Goal: Task Accomplishment & Management: Use online tool/utility

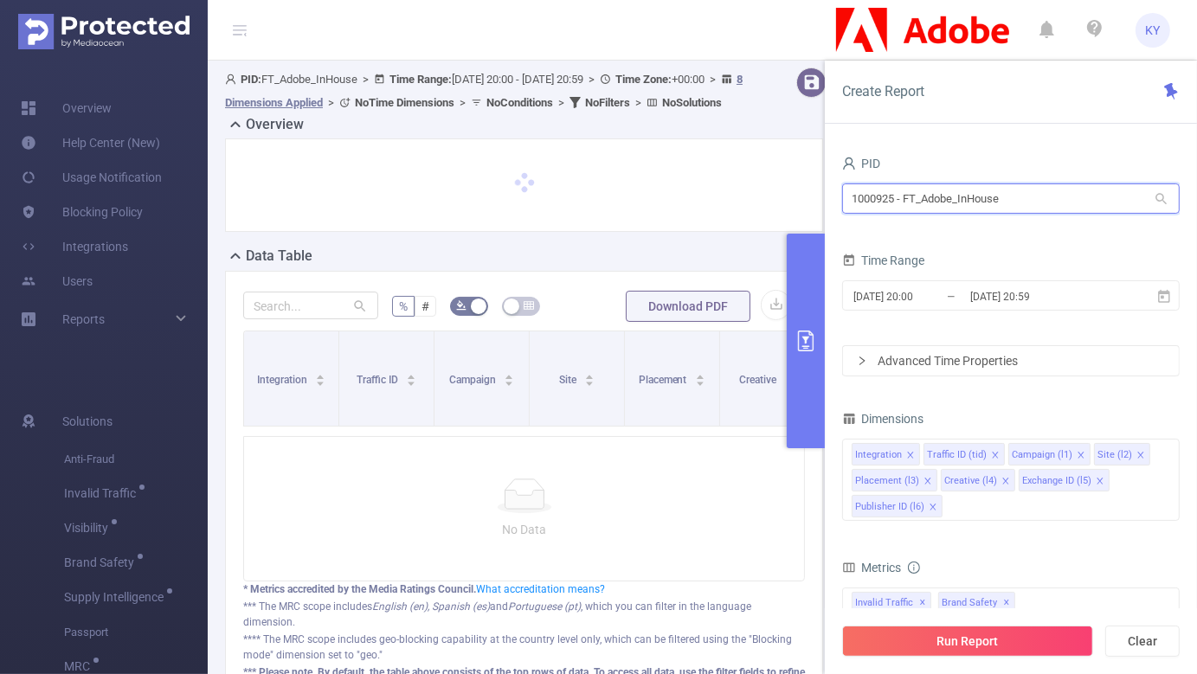
click at [984, 203] on input "1000925 - FT_Adobe_InHouse" at bounding box center [1011, 198] width 338 height 30
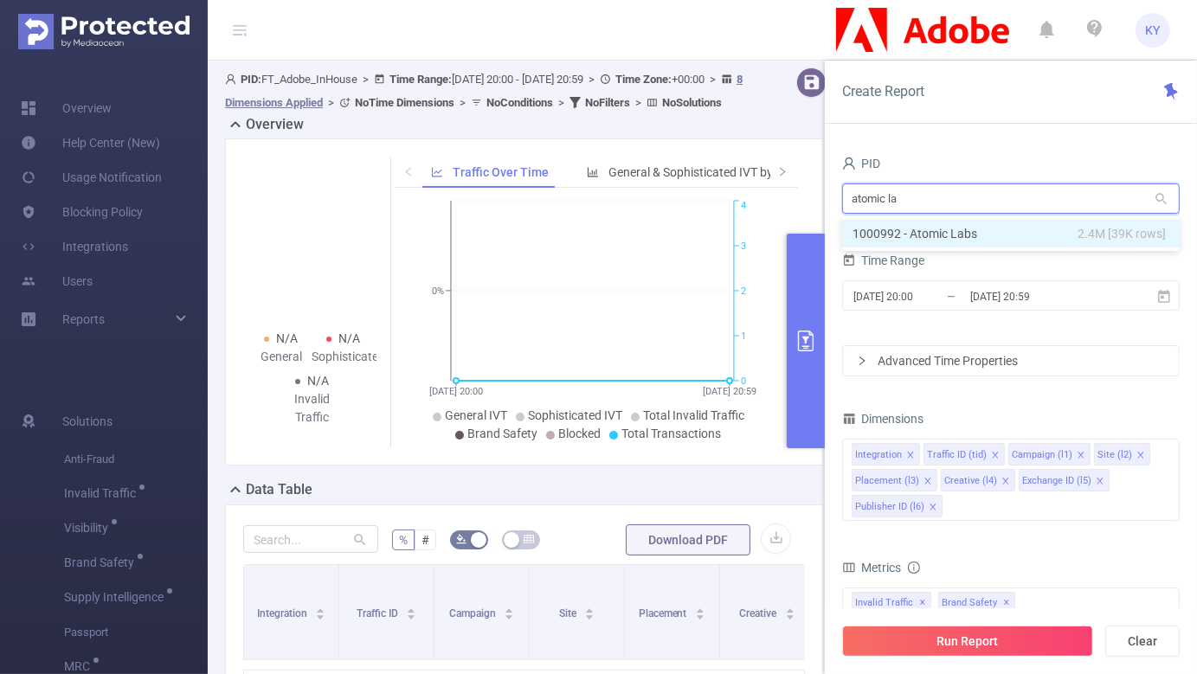
type input "atomic lab"
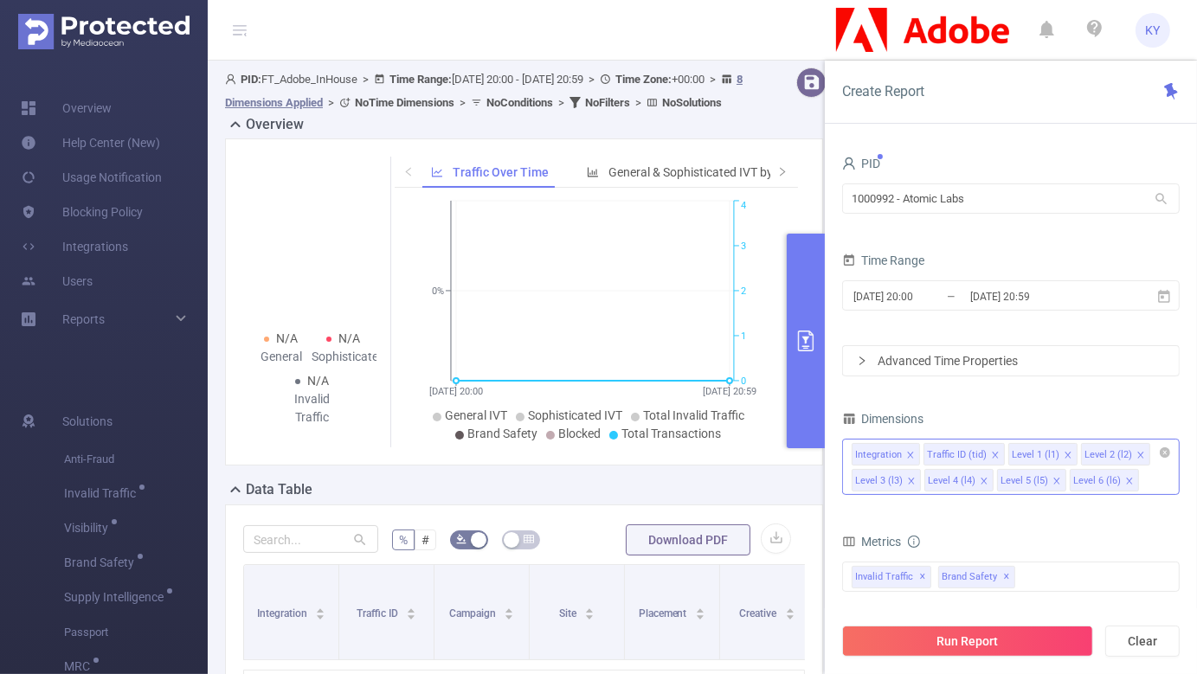
click at [1127, 477] on icon "icon: close" at bounding box center [1129, 481] width 9 height 9
click at [1052, 479] on icon "icon: close" at bounding box center [1056, 481] width 9 height 9
click at [1058, 479] on div "Integration Traffic ID (tid) Level 1 (l1) Level 2 (l2) Level 3 (l3) Level 4 (l4)" at bounding box center [1011, 467] width 338 height 56
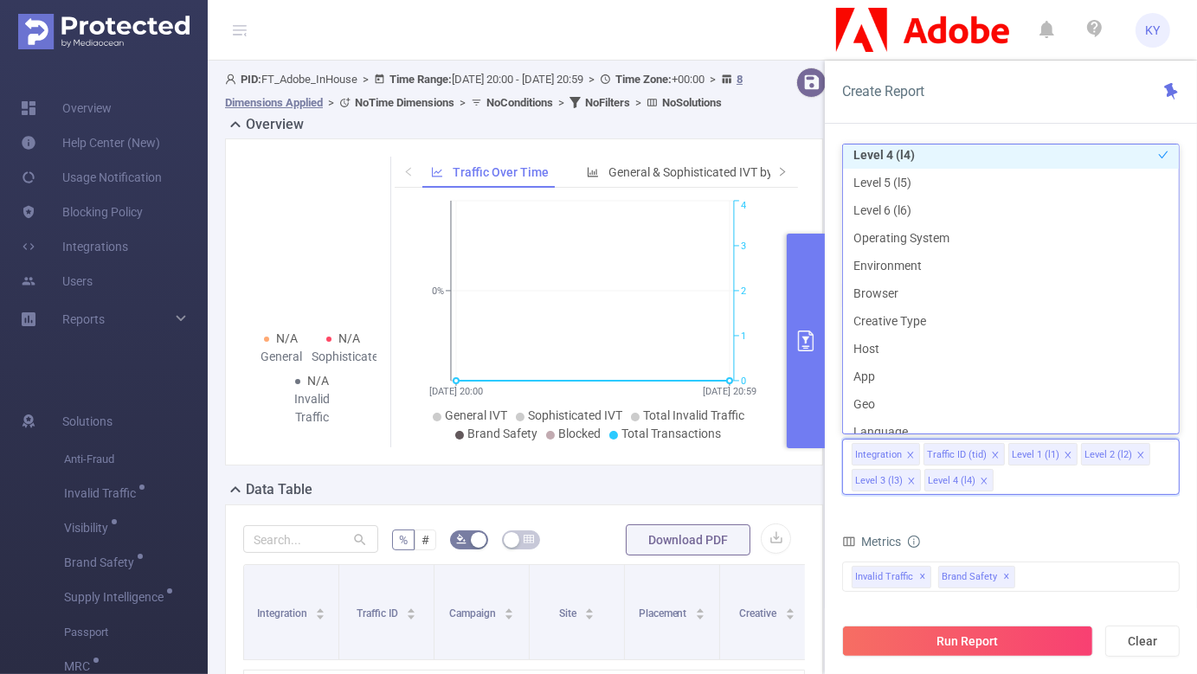
scroll to position [412, 0]
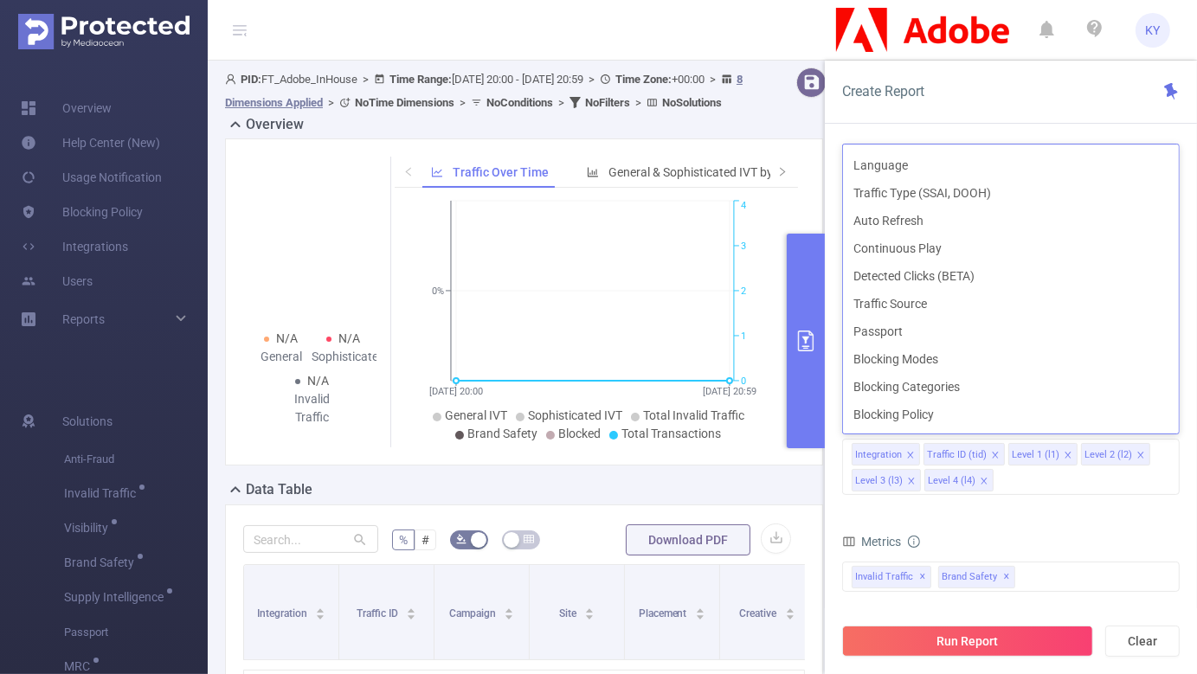
click at [968, 77] on div "Create Report" at bounding box center [1011, 92] width 372 height 63
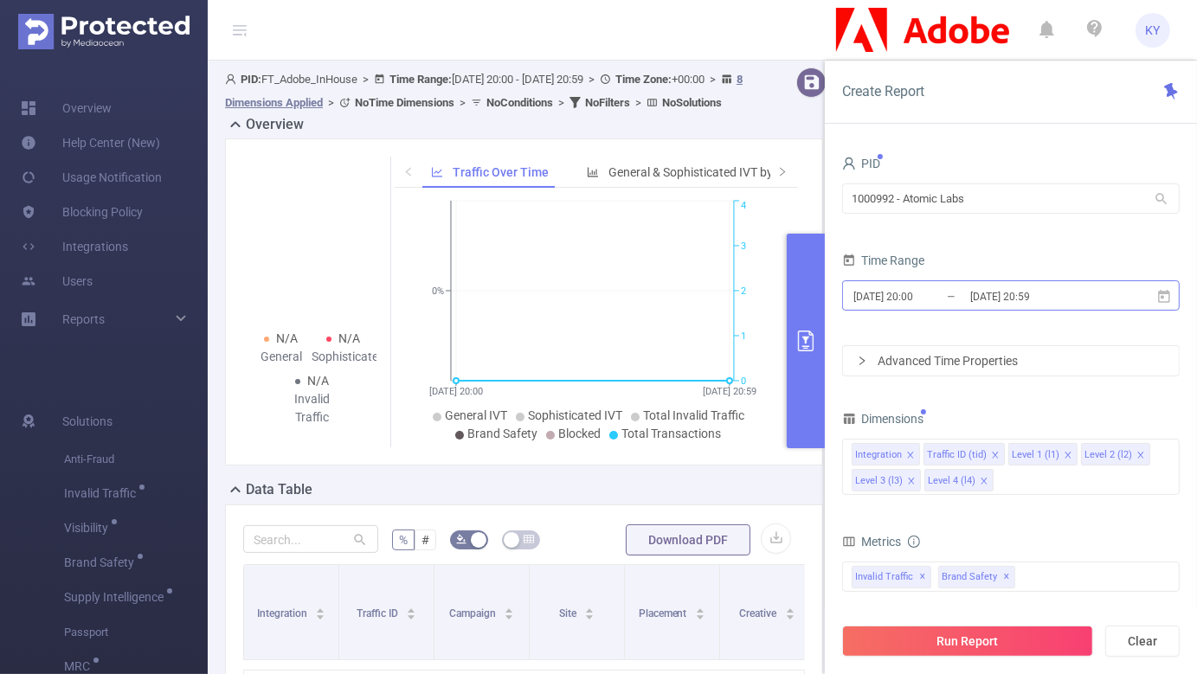
click at [997, 297] on input "[DATE] 20:59" at bounding box center [1038, 296] width 140 height 23
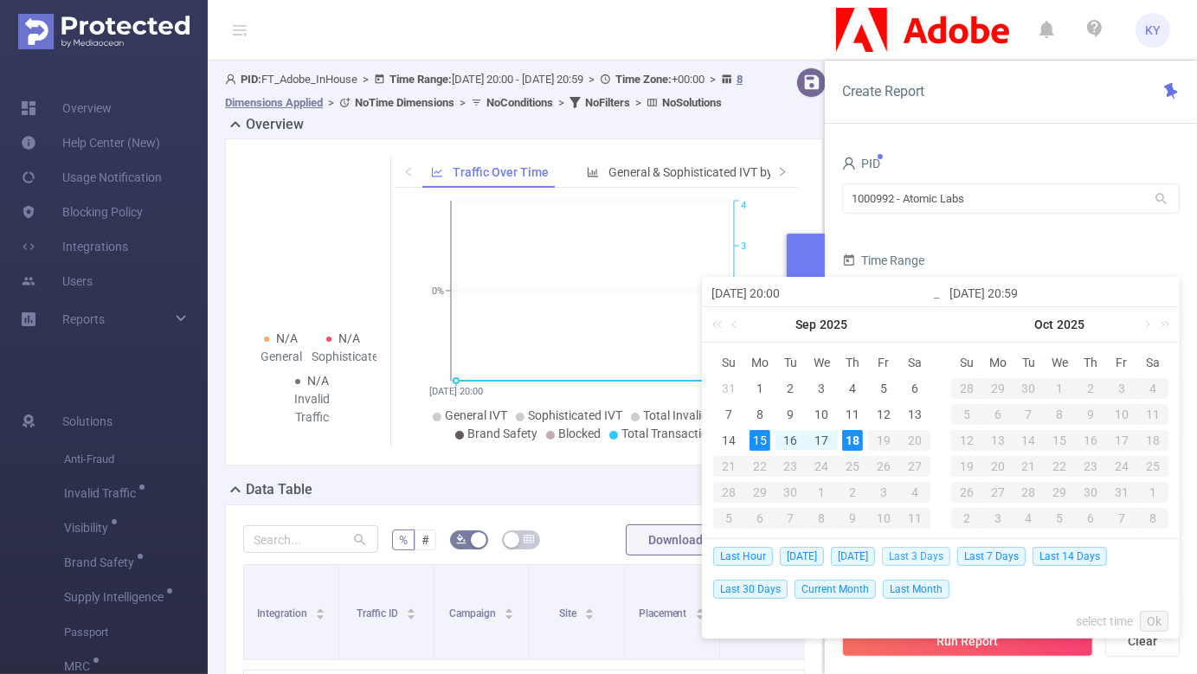
click at [937, 552] on span "Last 3 Days" at bounding box center [916, 556] width 68 height 19
type input "[DATE] 00:00"
type input "[DATE] 23:59"
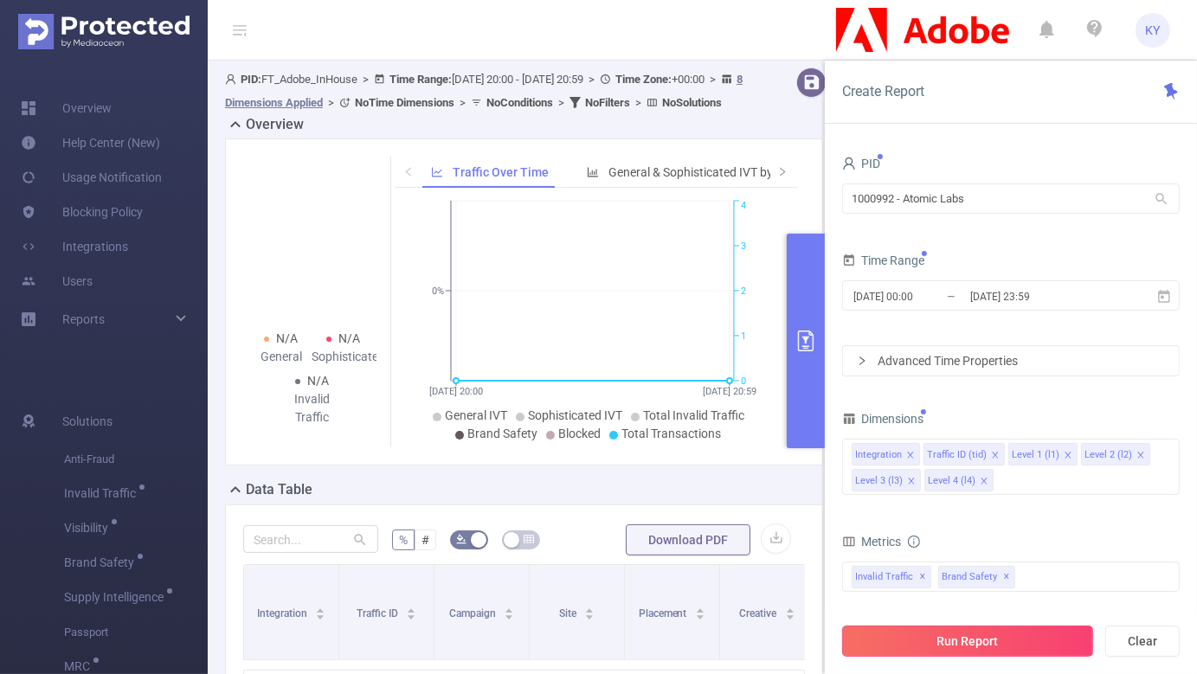
click at [969, 647] on button "Run Report" at bounding box center [967, 641] width 251 height 31
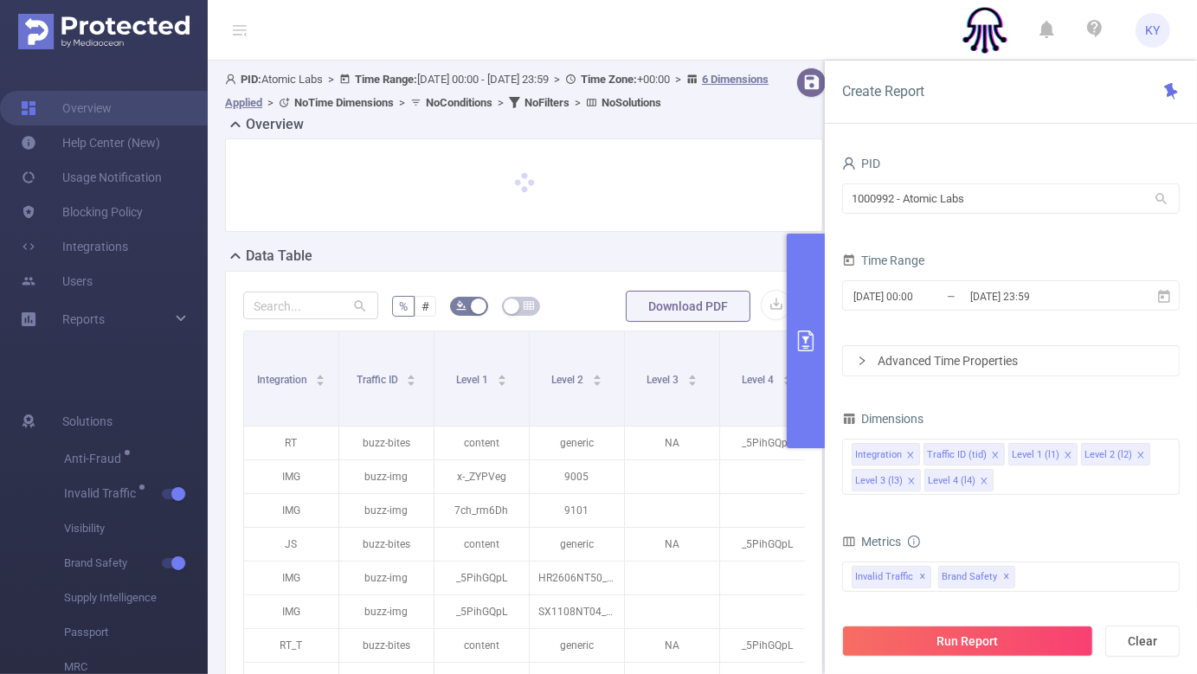
click at [806, 415] on button "primary" at bounding box center [806, 341] width 38 height 215
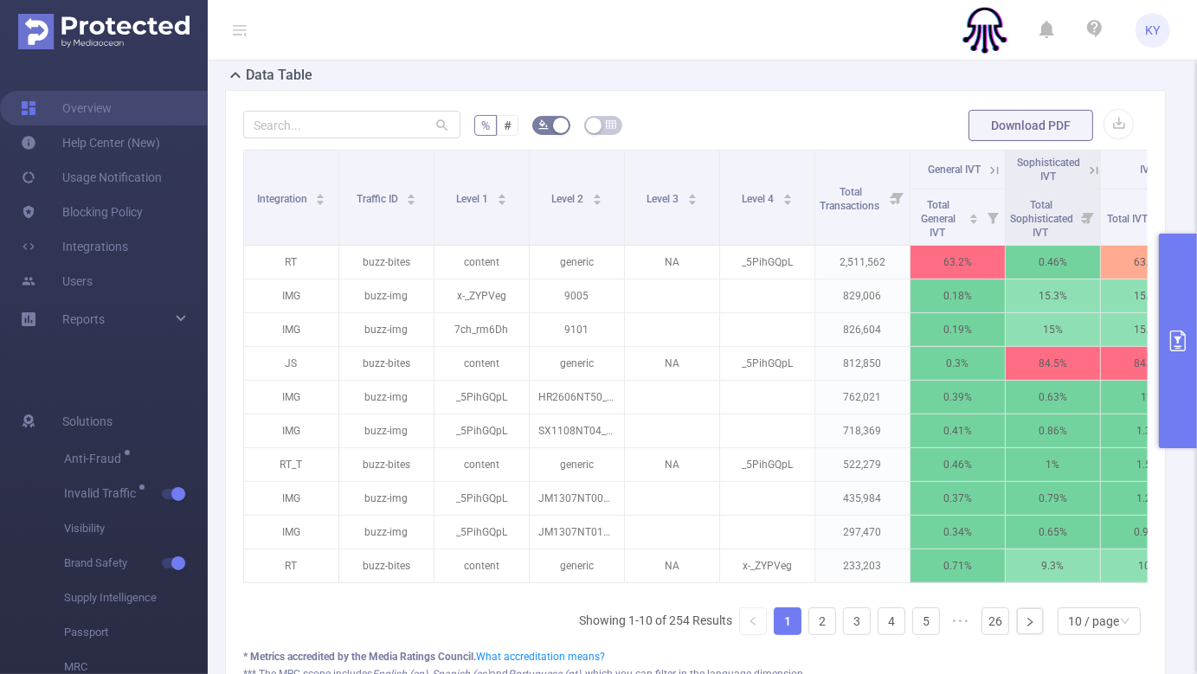
scroll to position [367, 0]
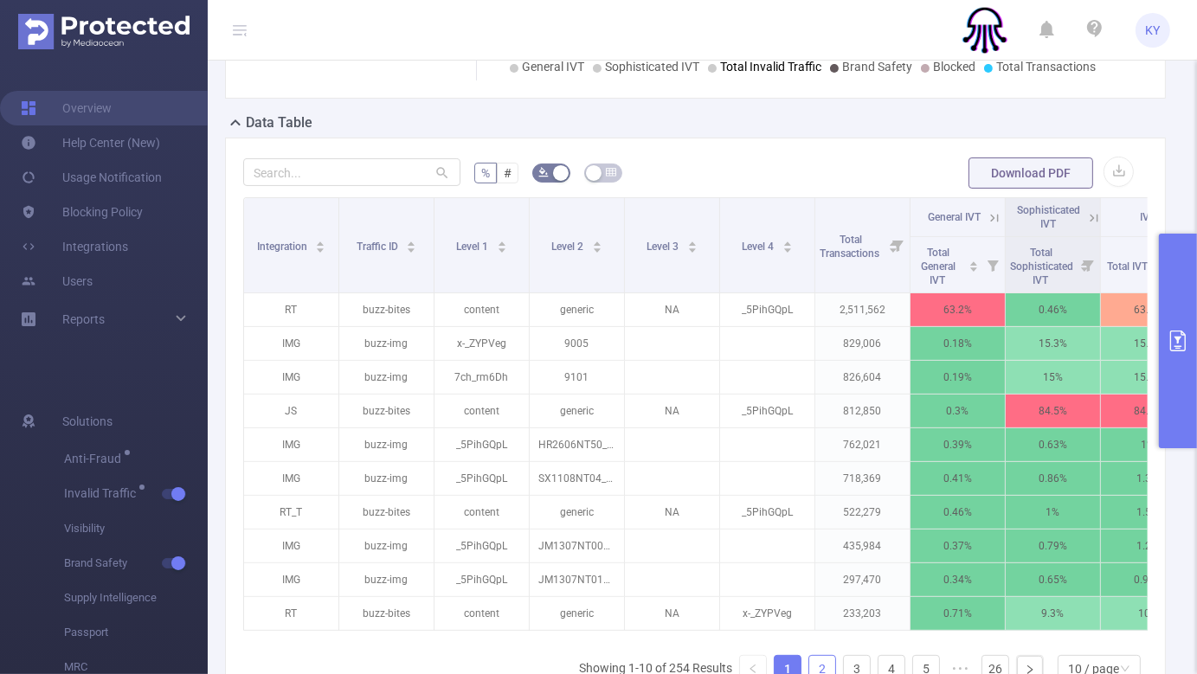
click at [809, 664] on link "2" at bounding box center [822, 669] width 26 height 26
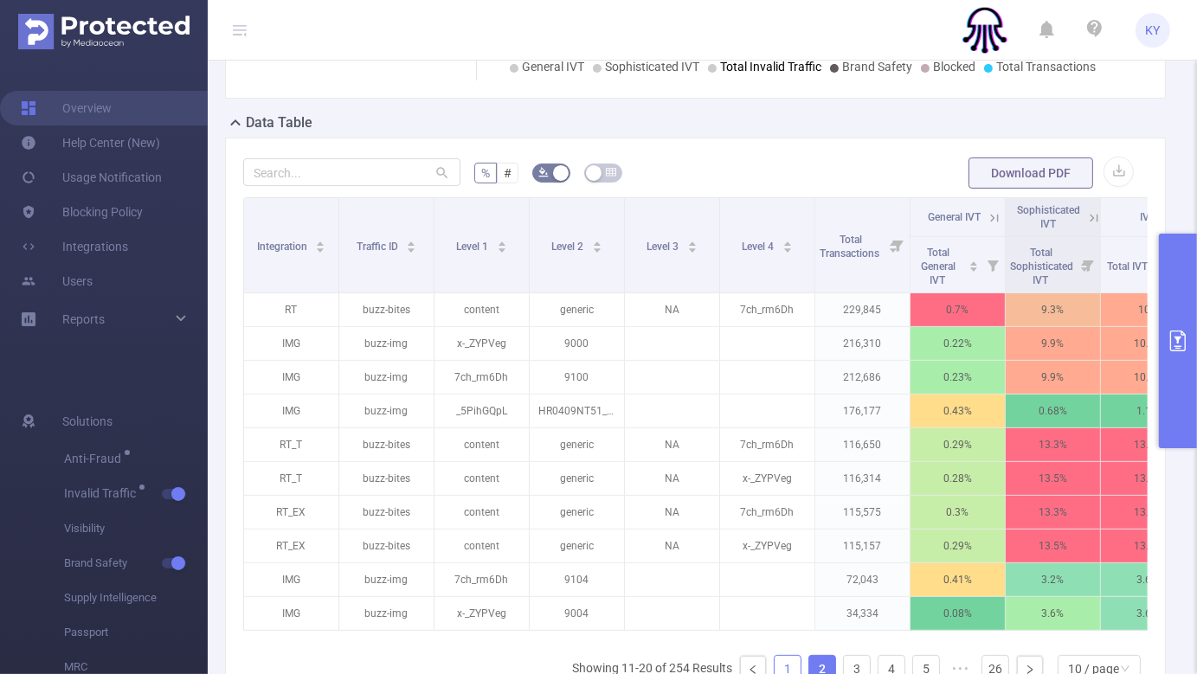
click at [779, 668] on link "1" at bounding box center [788, 669] width 26 height 26
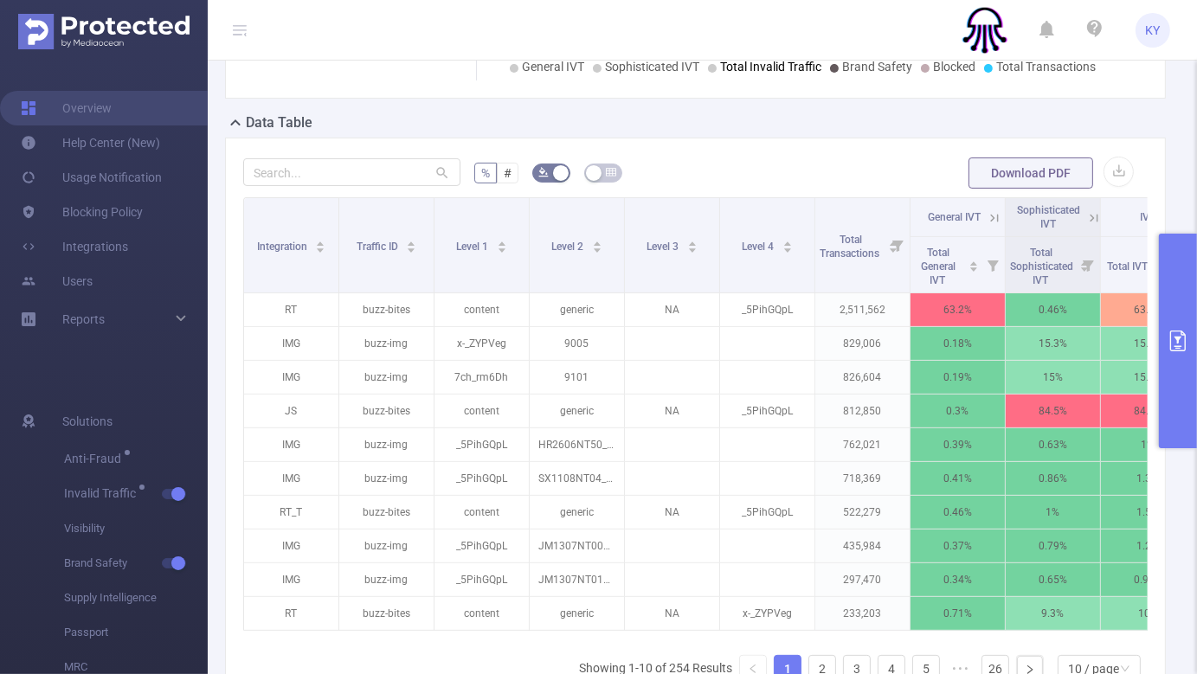
click at [1096, 216] on icon at bounding box center [1094, 218] width 16 height 16
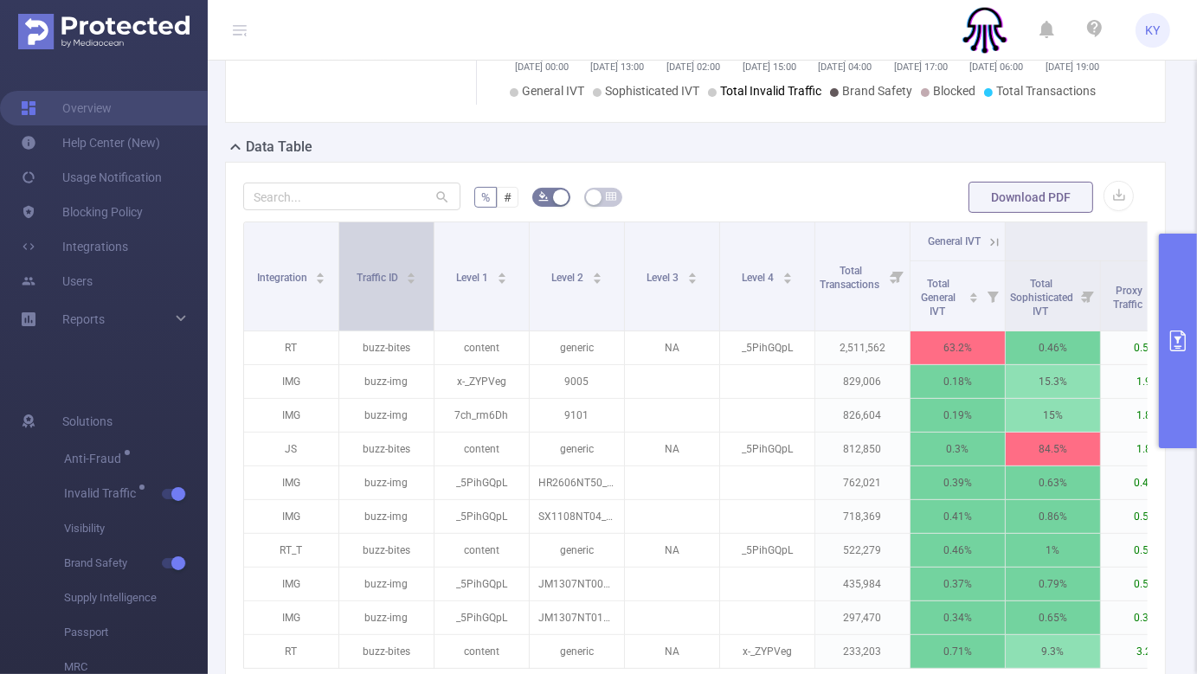
scroll to position [322, 0]
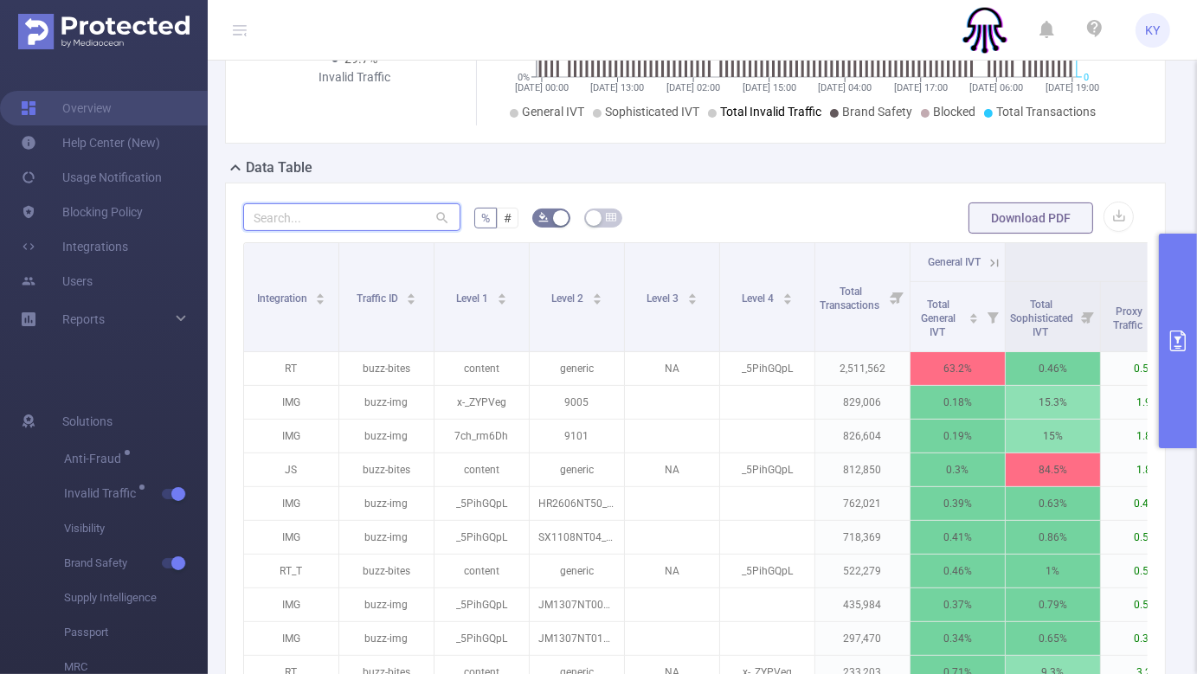
click at [335, 209] on input "text" at bounding box center [351, 217] width 217 height 28
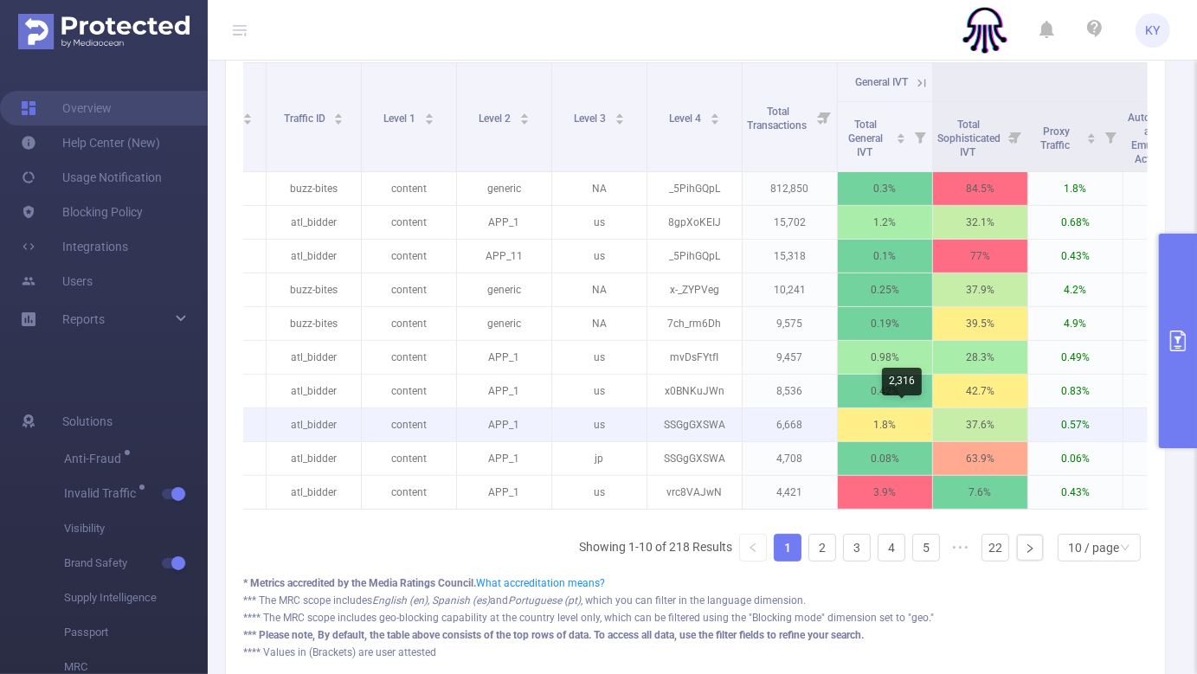
scroll to position [0, 0]
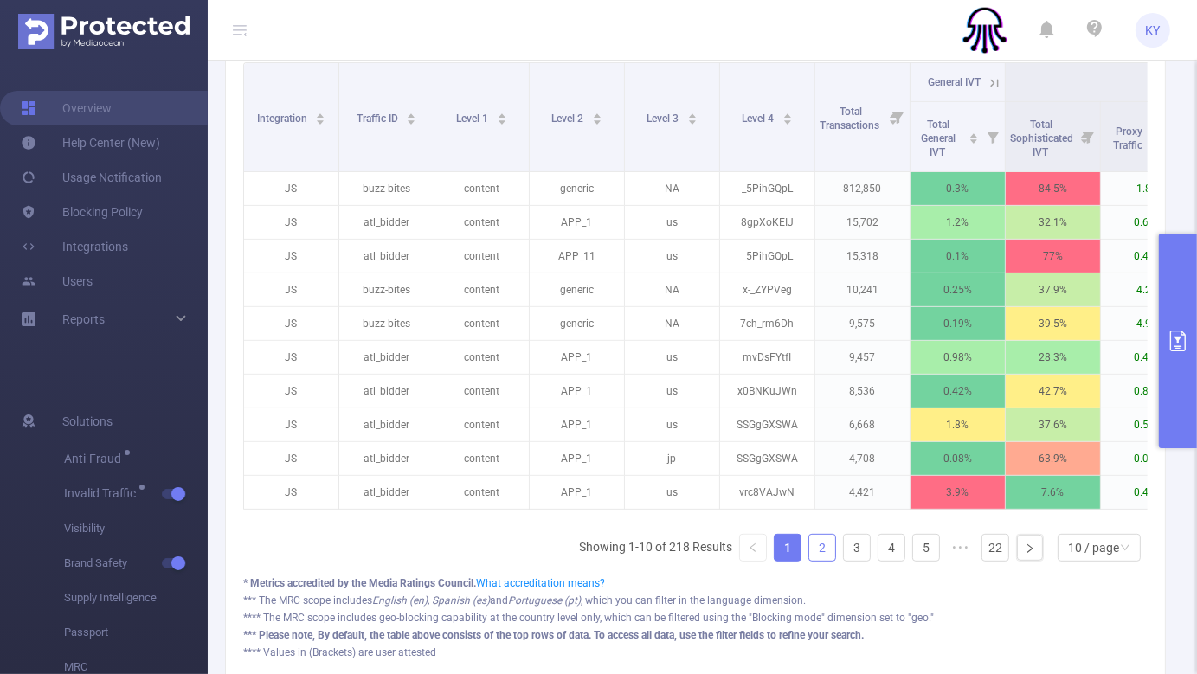
type input "js"
click at [809, 558] on link "2" at bounding box center [822, 548] width 26 height 26
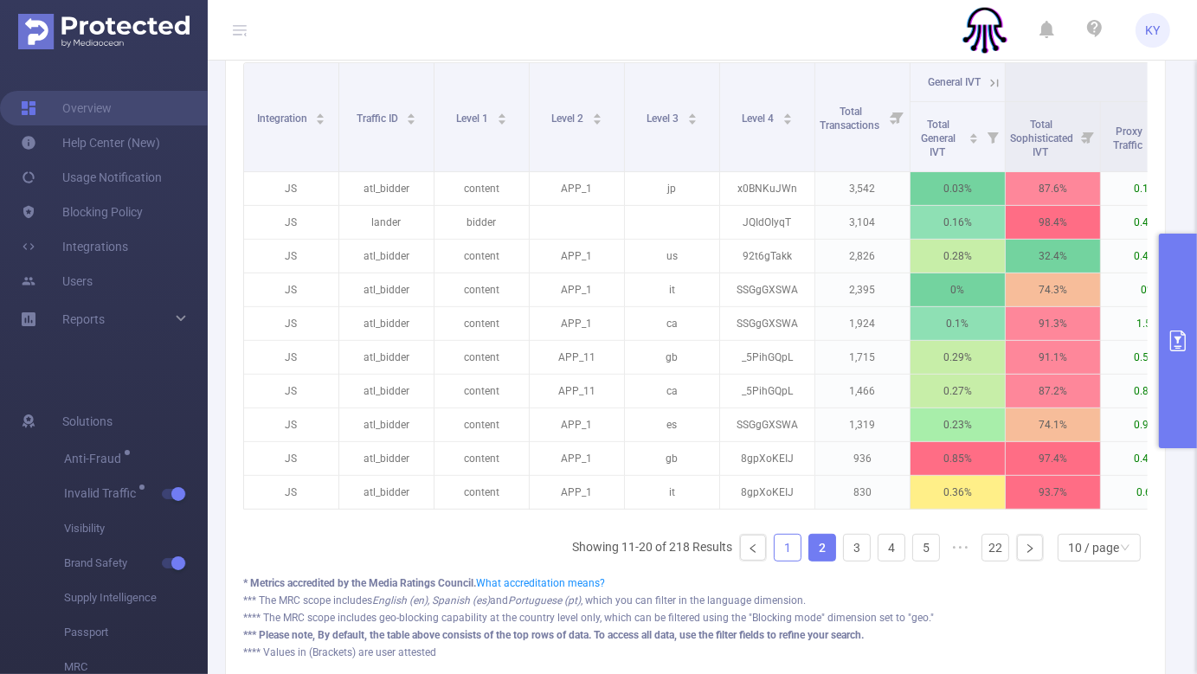
click at [775, 555] on link "1" at bounding box center [788, 548] width 26 height 26
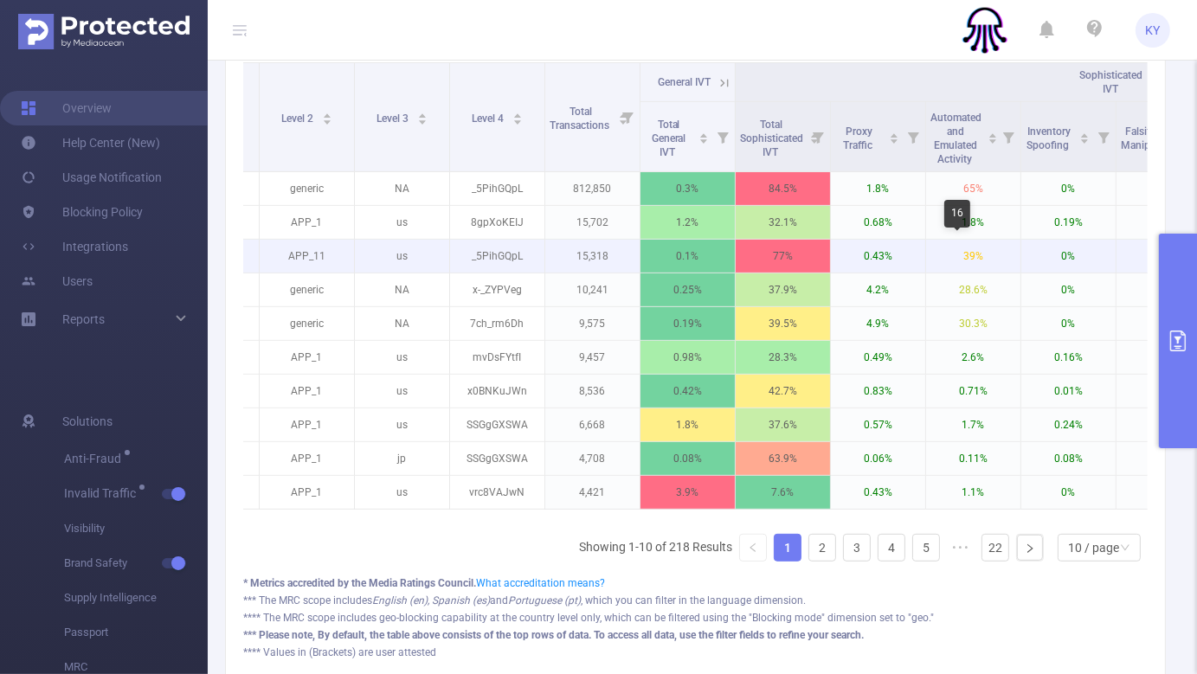
scroll to position [0, 549]
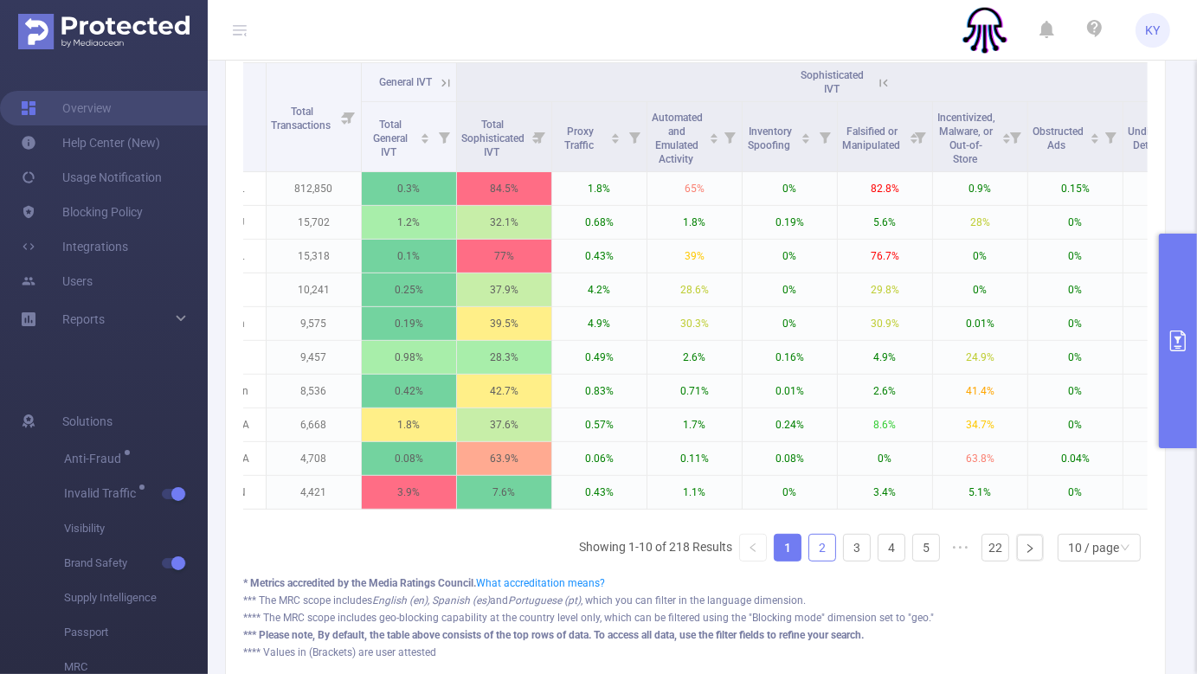
click at [815, 560] on link "2" at bounding box center [822, 548] width 26 height 26
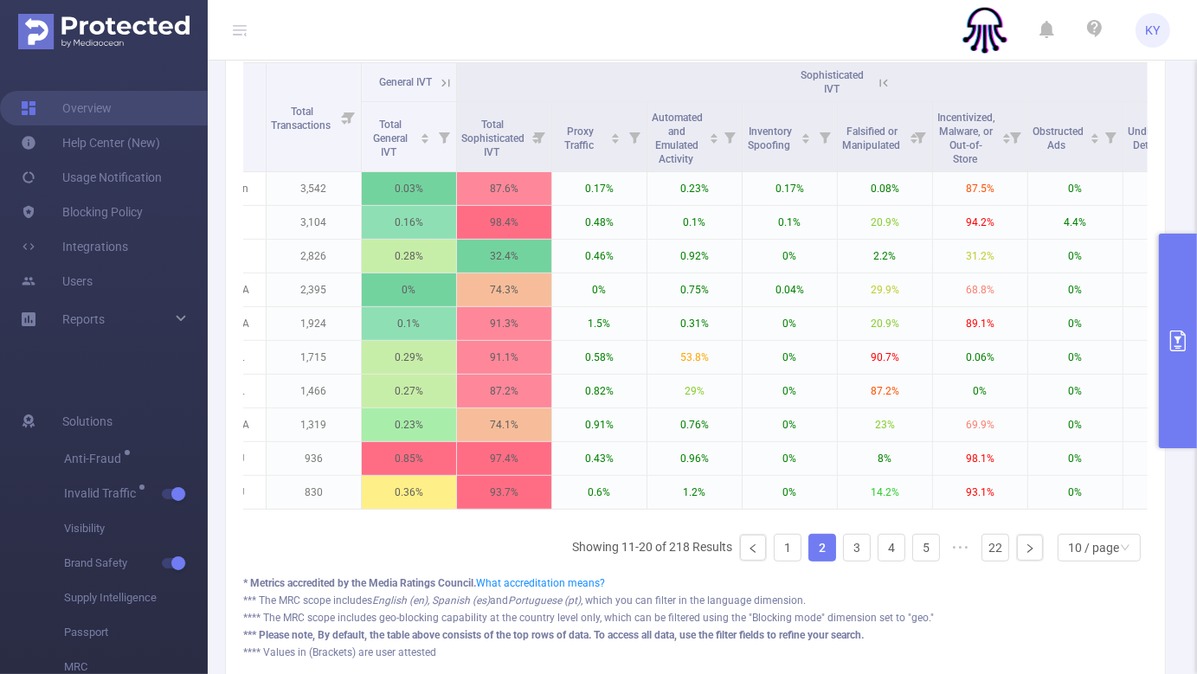
click at [1162, 389] on button "primary" at bounding box center [1178, 341] width 38 height 215
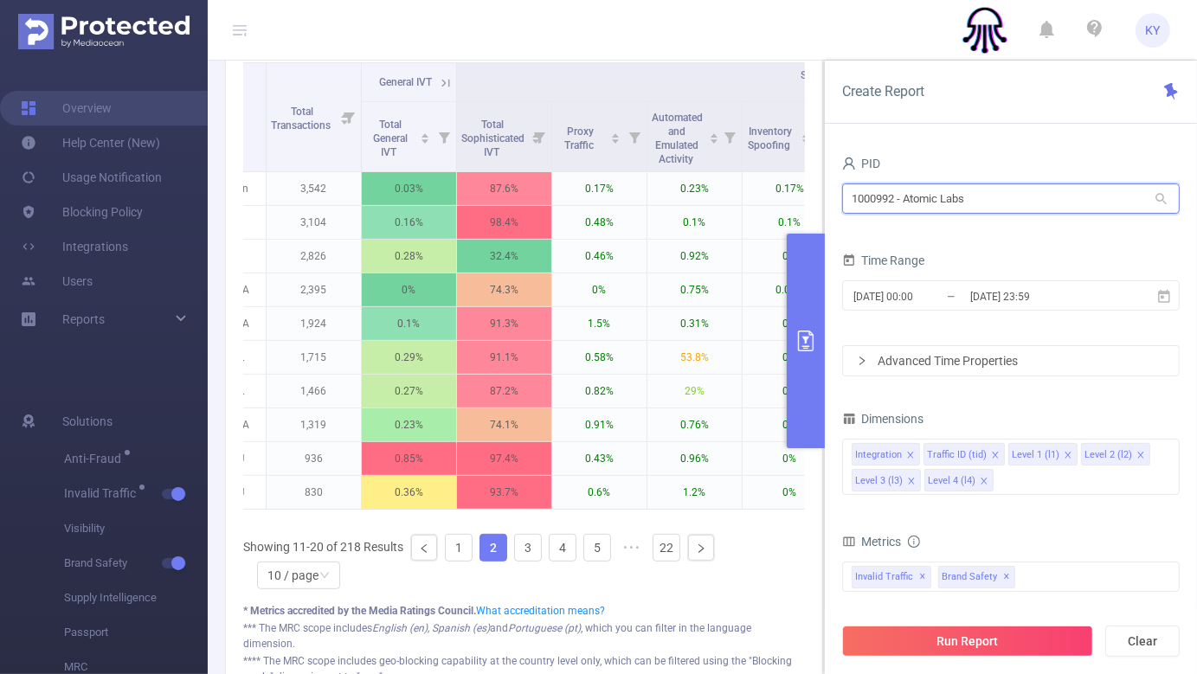
click at [890, 194] on input "1000992 - Atomic Labs" at bounding box center [1011, 198] width 338 height 30
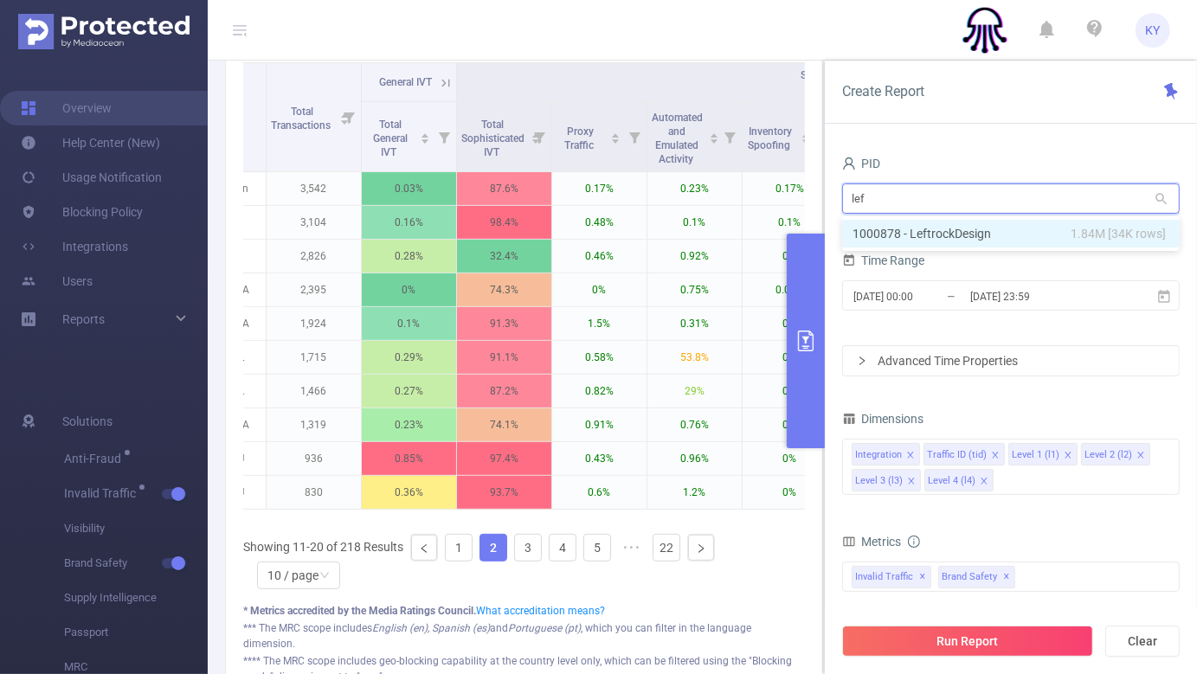
type input "left"
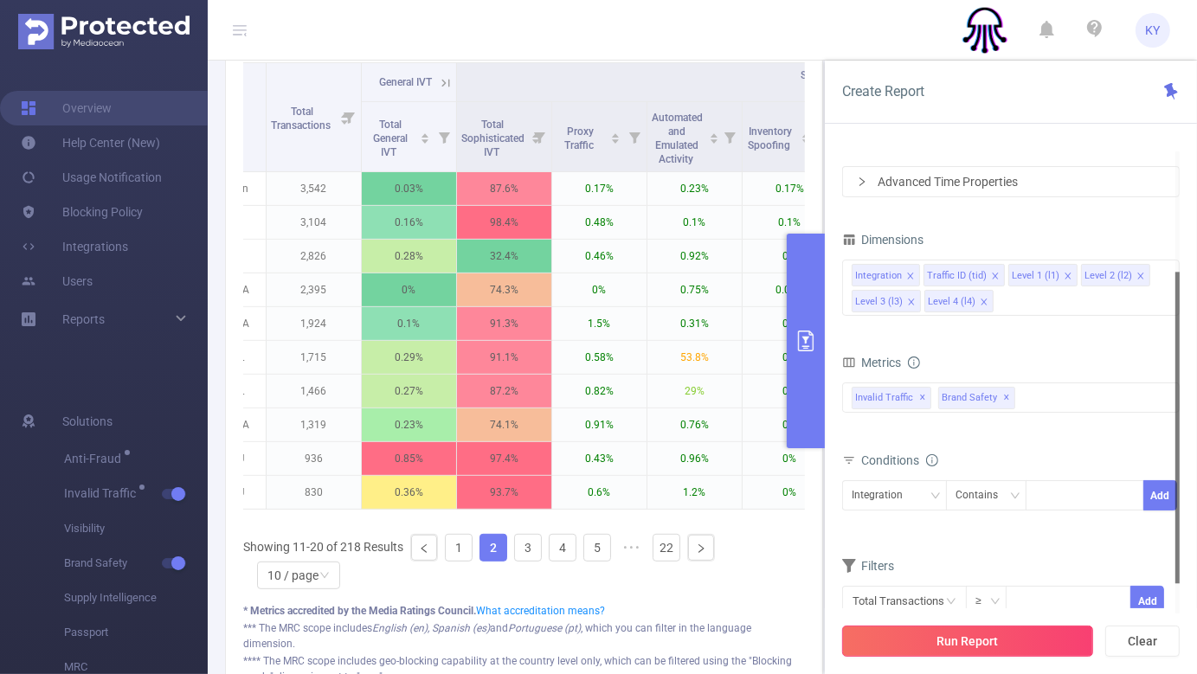
click at [1020, 645] on button "Run Report" at bounding box center [967, 641] width 251 height 31
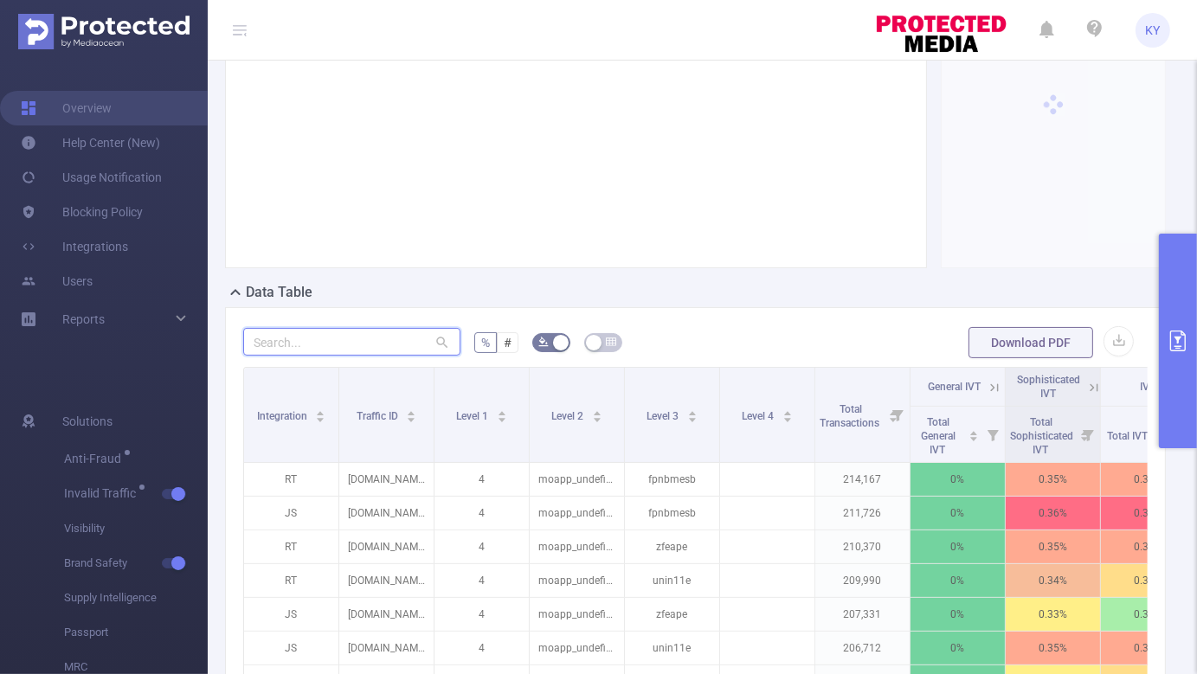
click at [331, 336] on input "text" at bounding box center [351, 342] width 217 height 28
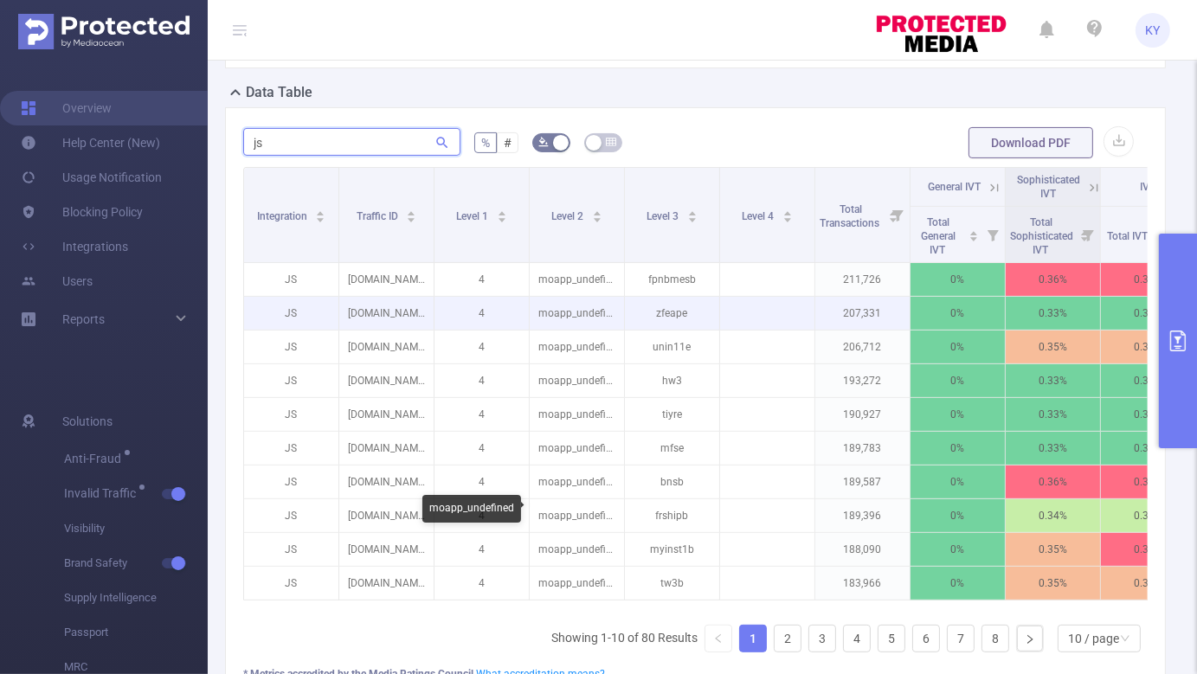
scroll to position [457, 0]
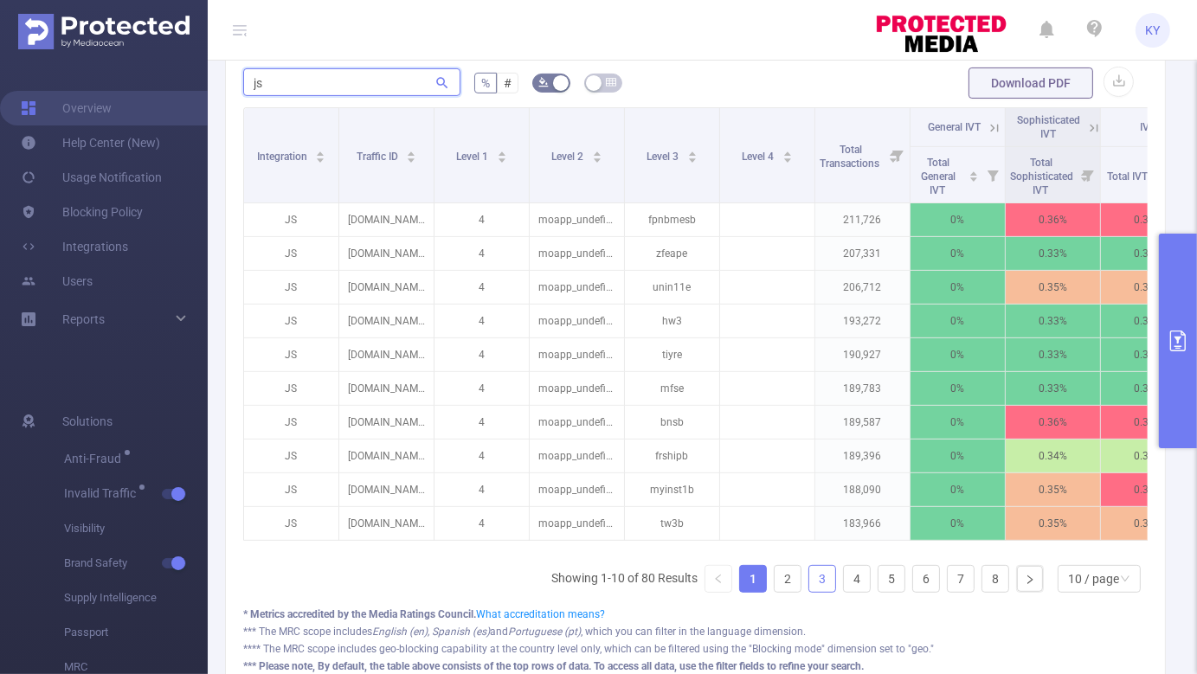
type input "js"
click at [809, 580] on link "3" at bounding box center [822, 579] width 26 height 26
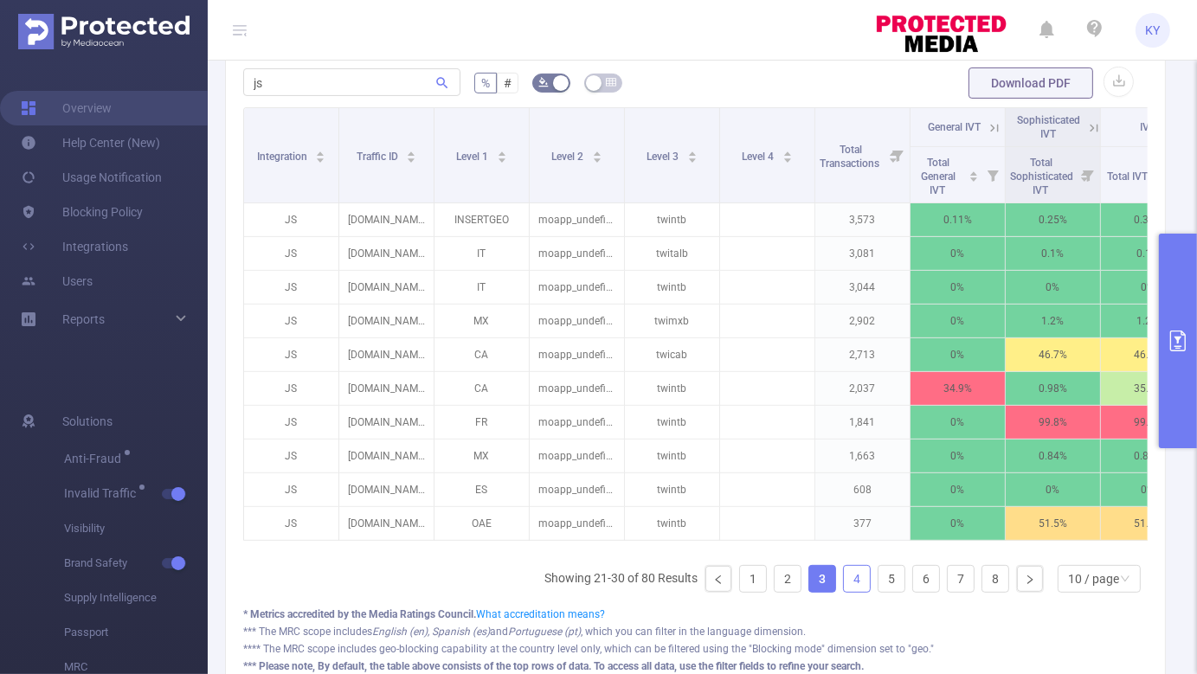
click at [855, 591] on link "4" at bounding box center [857, 579] width 26 height 26
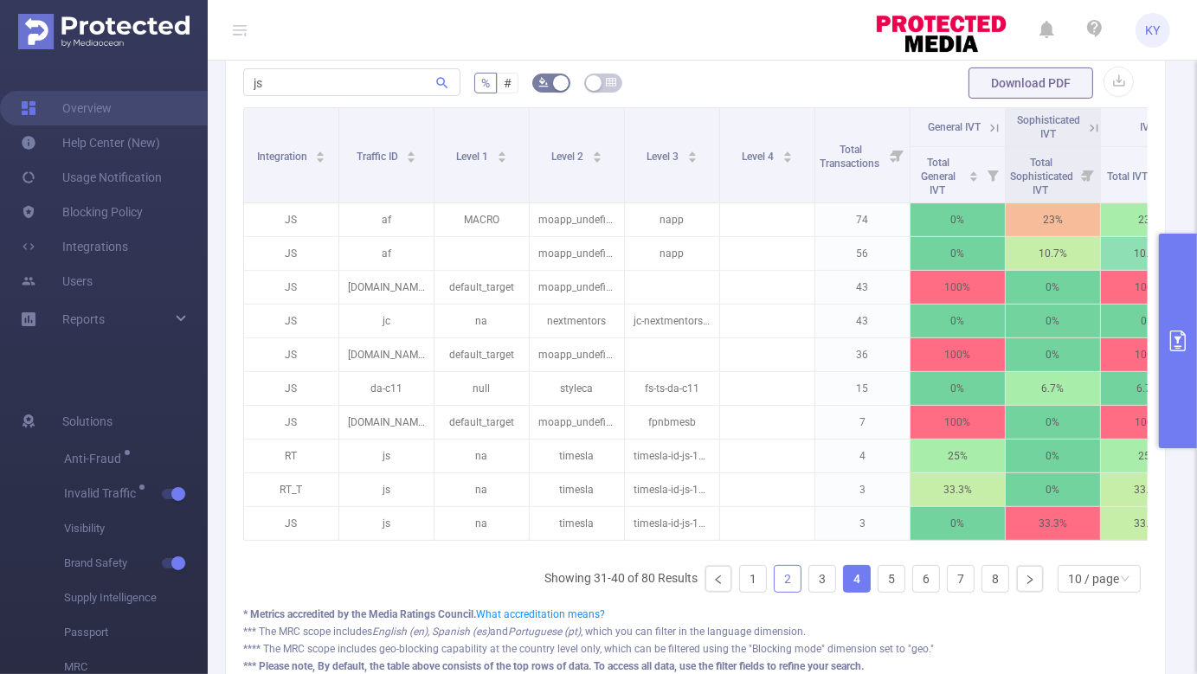
click at [788, 588] on link "2" at bounding box center [788, 579] width 26 height 26
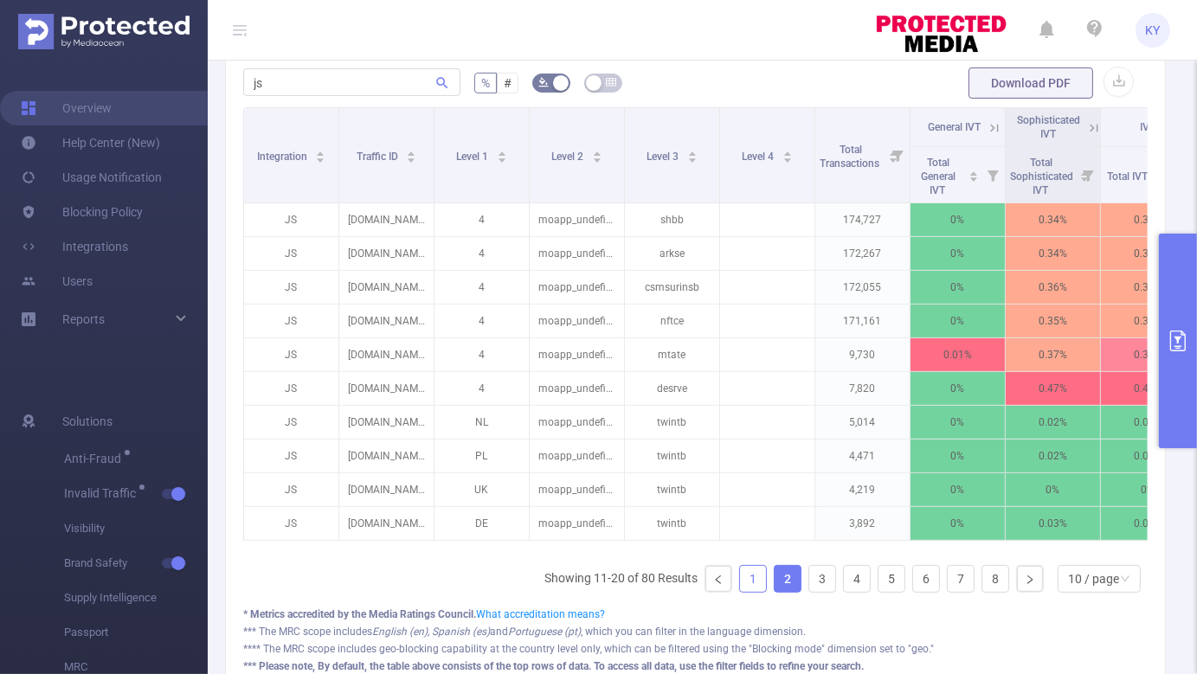
click at [740, 588] on link "1" at bounding box center [753, 579] width 26 height 26
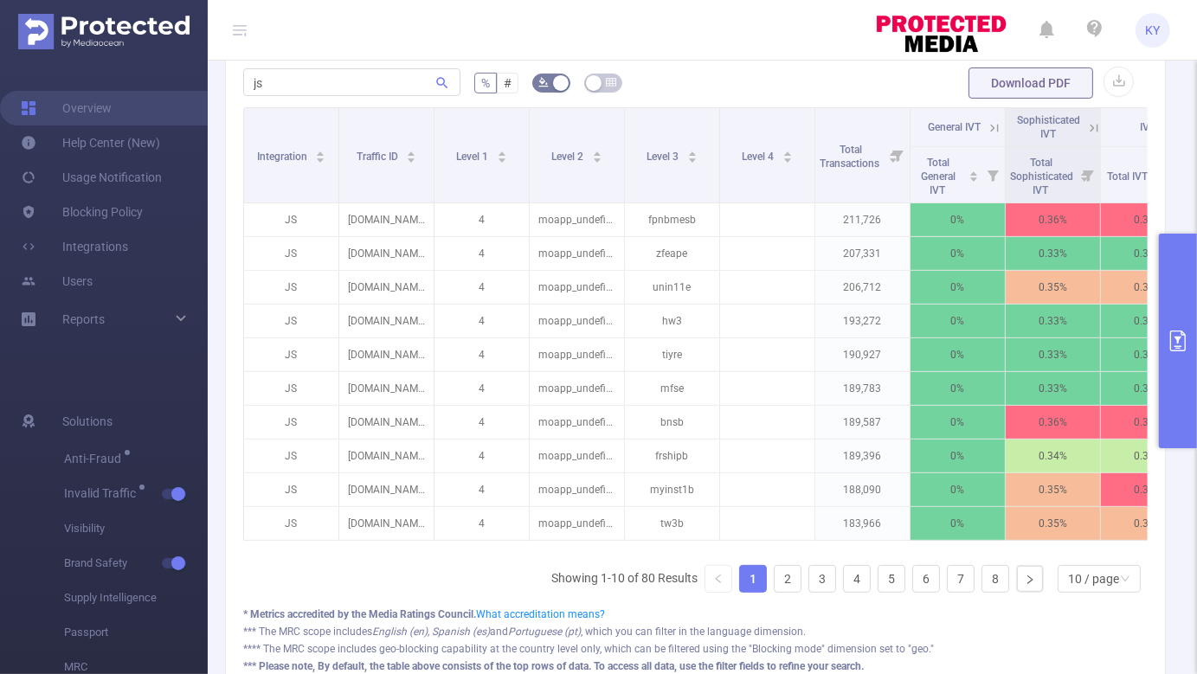
click at [1180, 329] on button "primary" at bounding box center [1178, 341] width 38 height 215
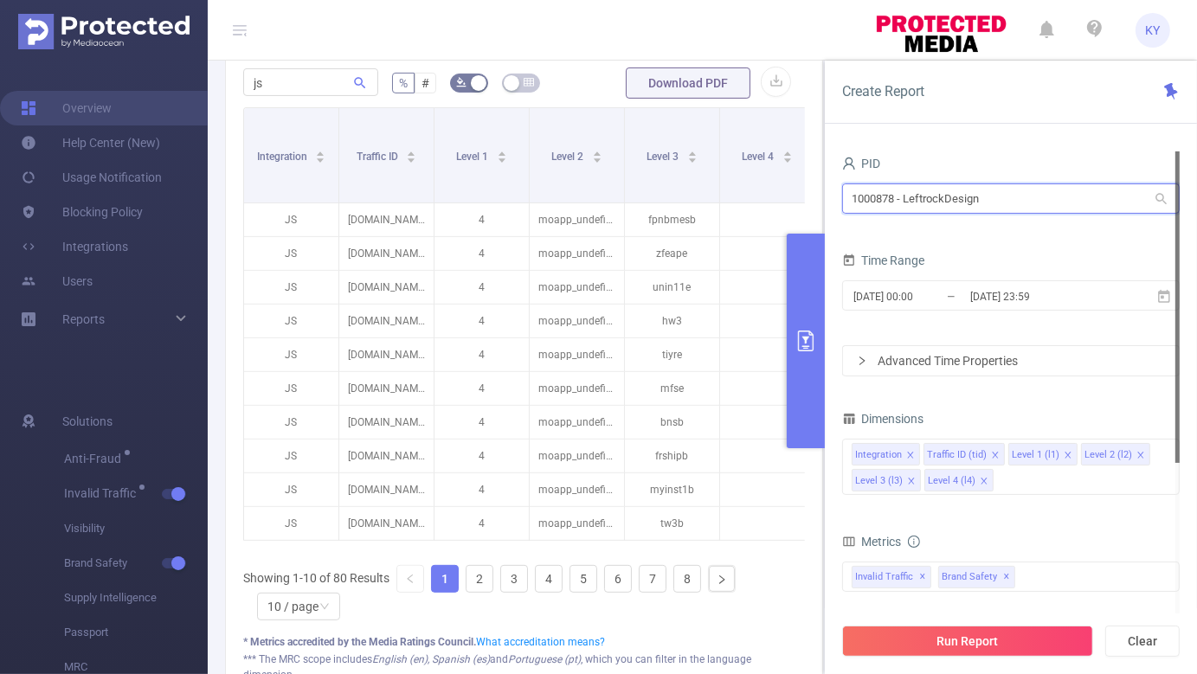
click at [921, 199] on input "1000878 - LeftrockDesign" at bounding box center [1011, 198] width 338 height 30
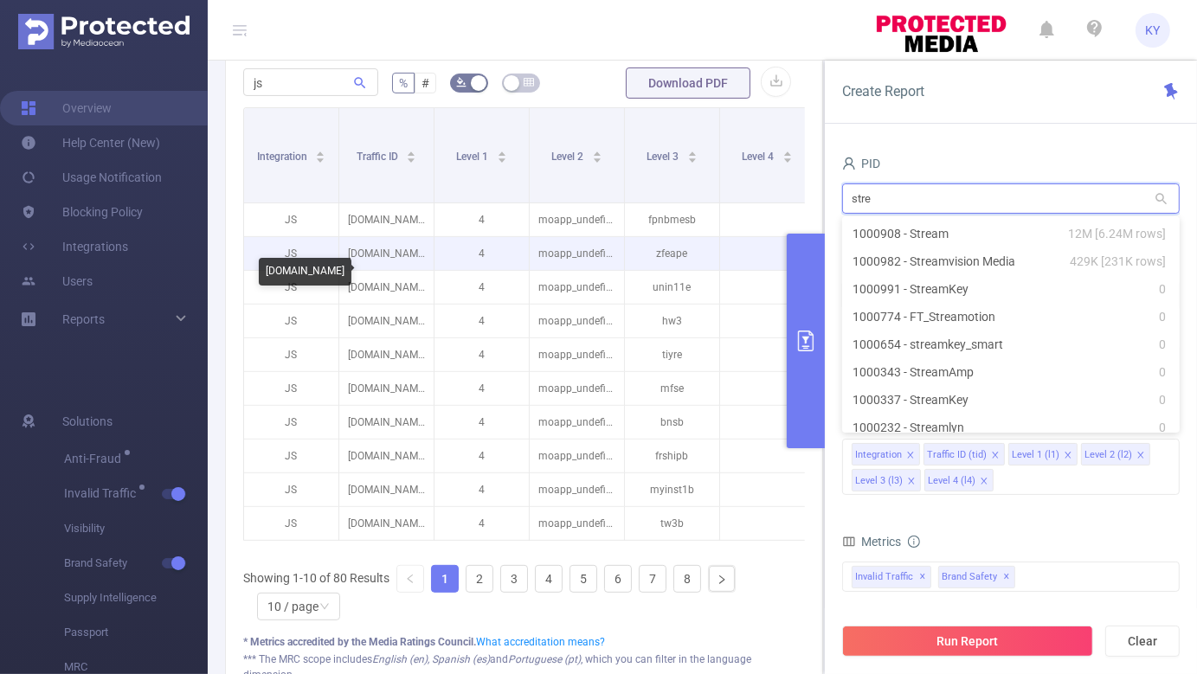
type input "stre"
click at [378, 270] on p "[DOMAIN_NAME]" at bounding box center [386, 253] width 94 height 33
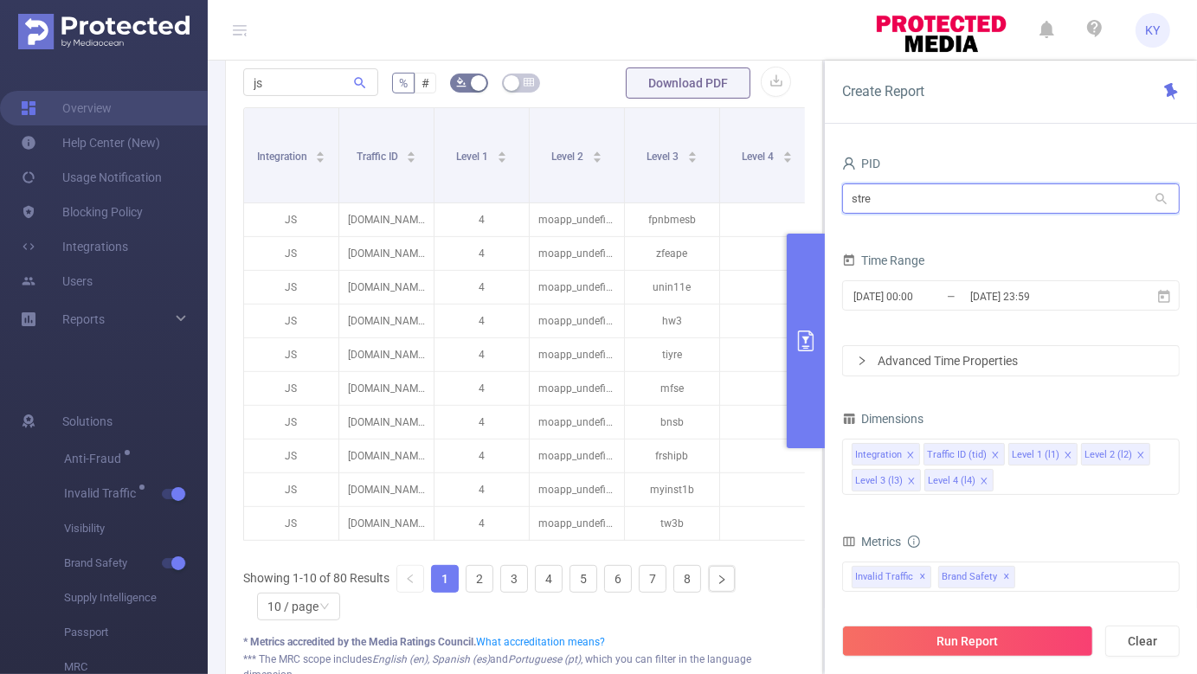
click at [993, 203] on input "stre" at bounding box center [1011, 198] width 338 height 30
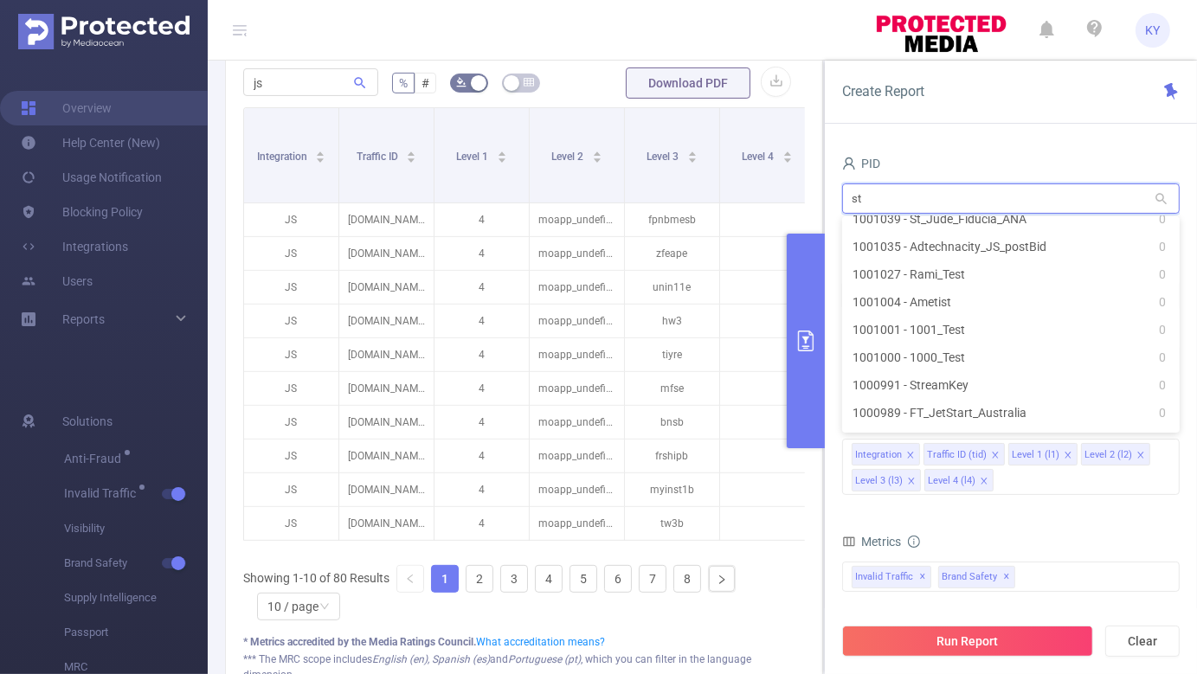
scroll to position [0, 0]
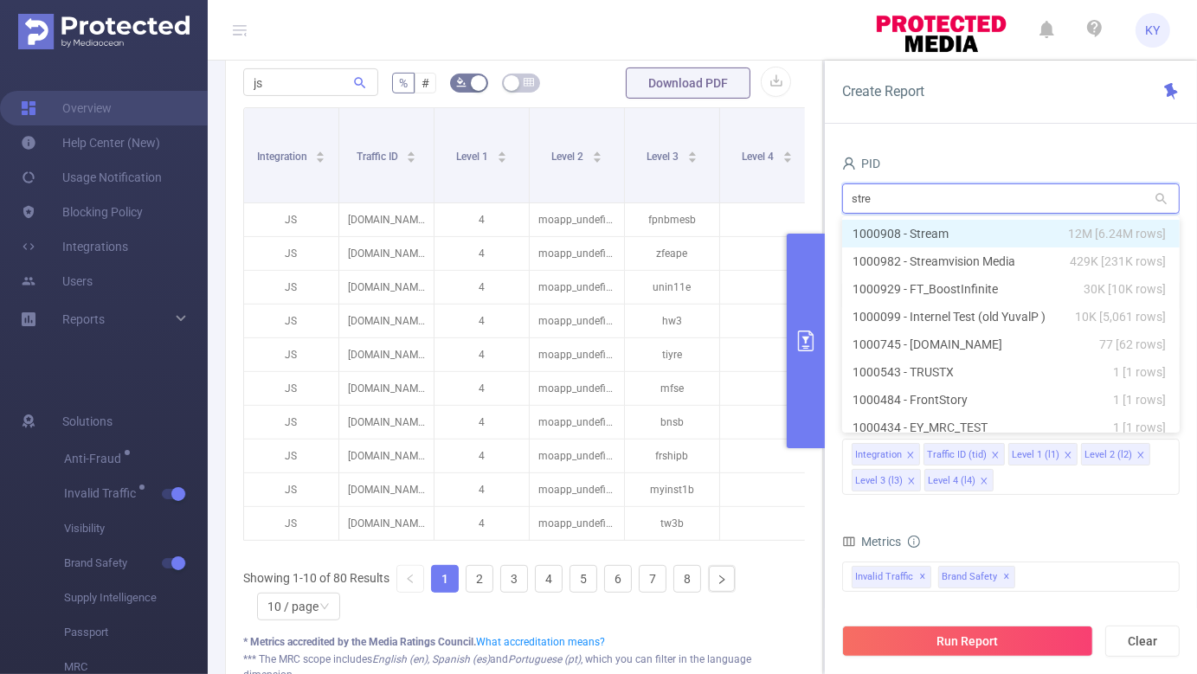
type input "strea"
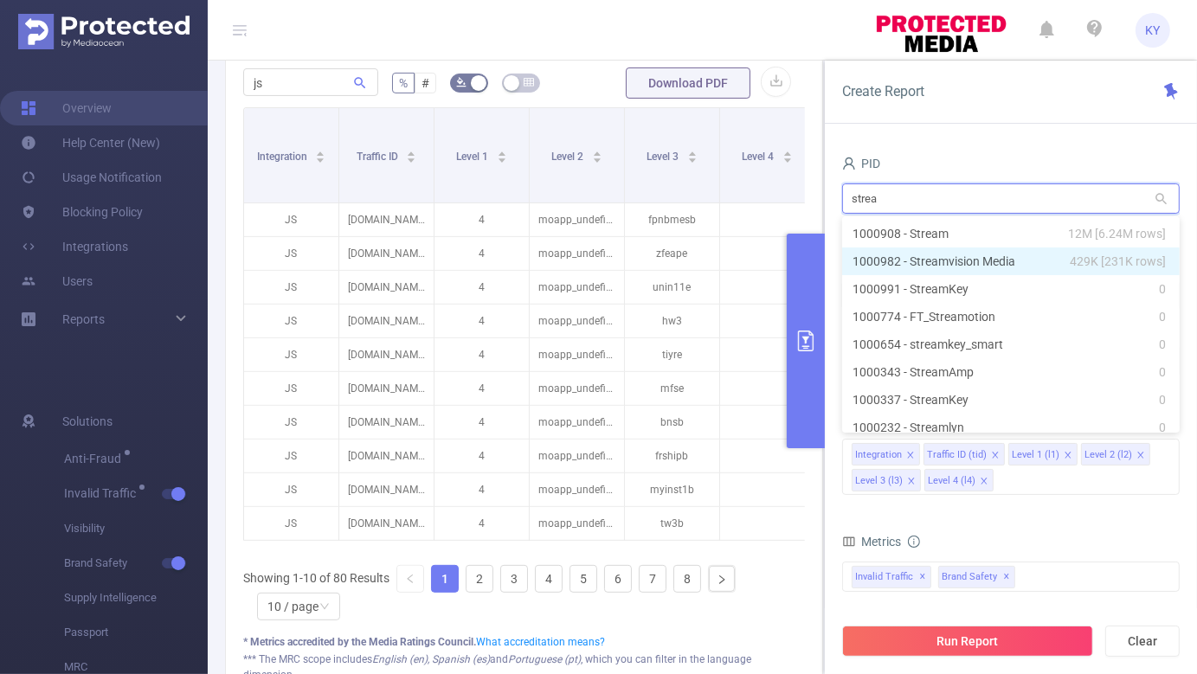
click at [987, 266] on li "1000982 - Streamvision Media 429K [231K rows]" at bounding box center [1011, 262] width 338 height 28
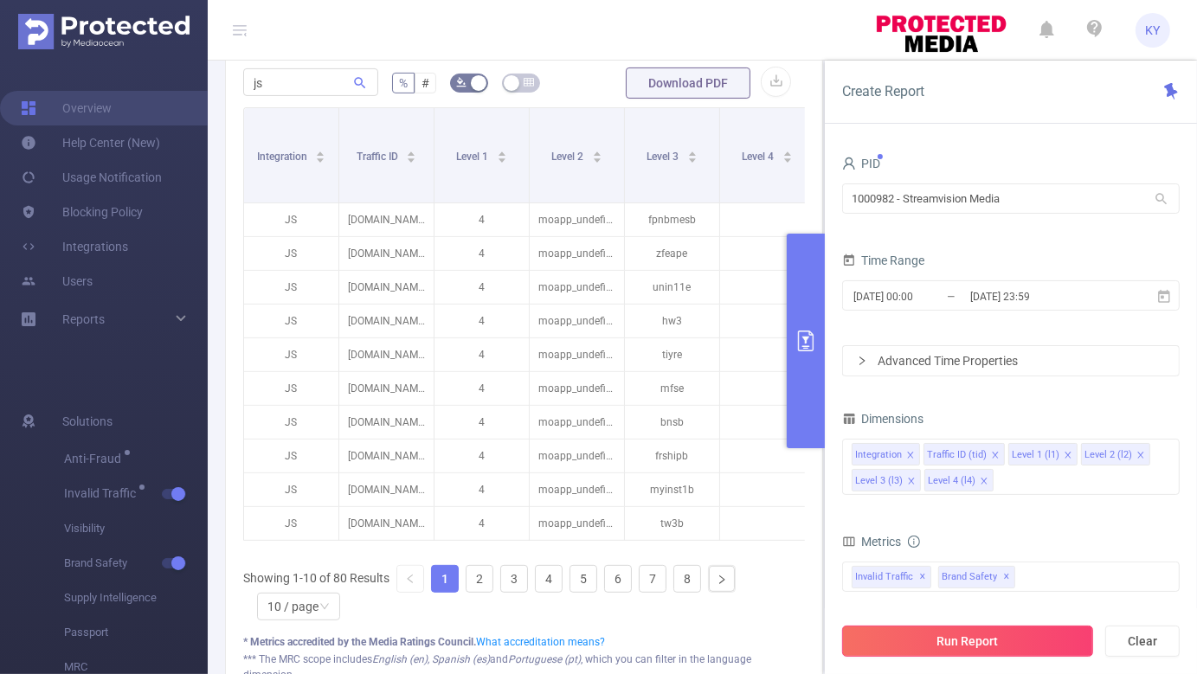
click at [1026, 635] on button "Run Report" at bounding box center [967, 641] width 251 height 31
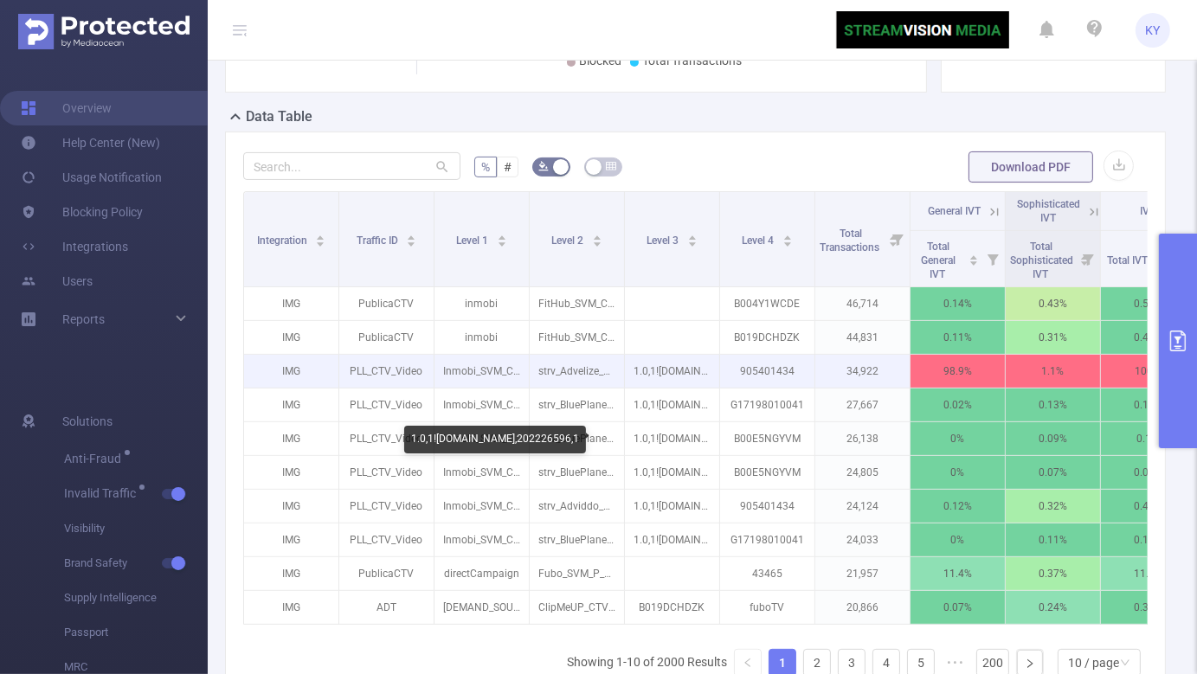
scroll to position [374, 0]
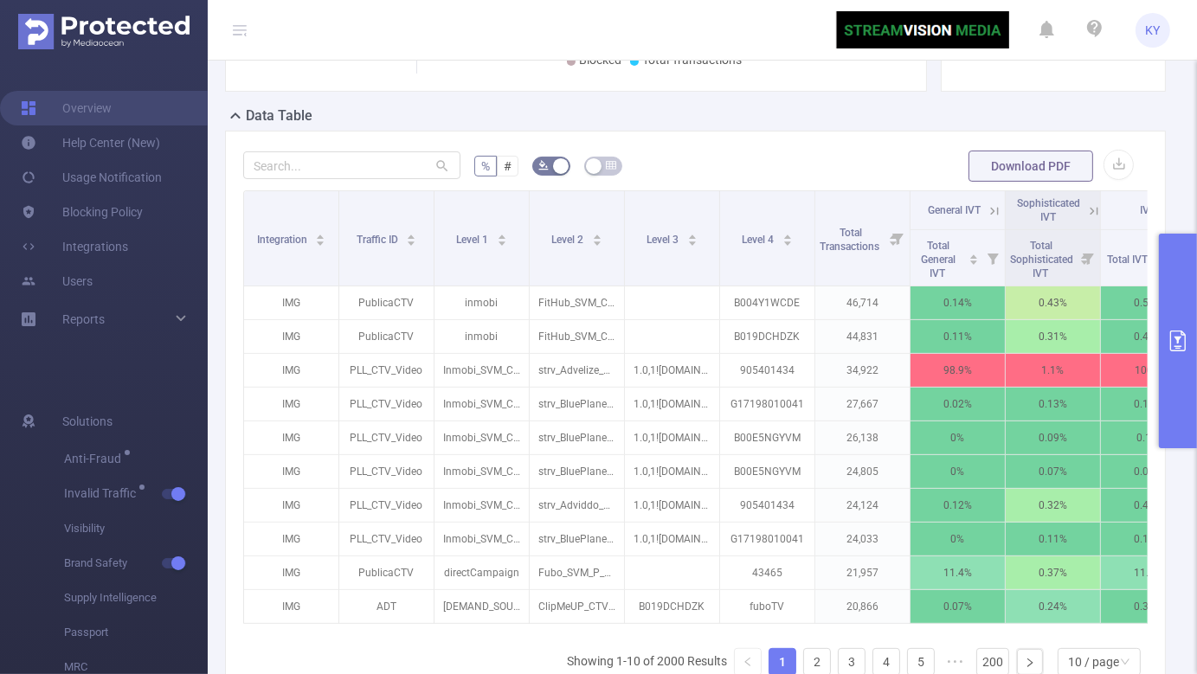
click at [998, 209] on icon at bounding box center [995, 211] width 8 height 8
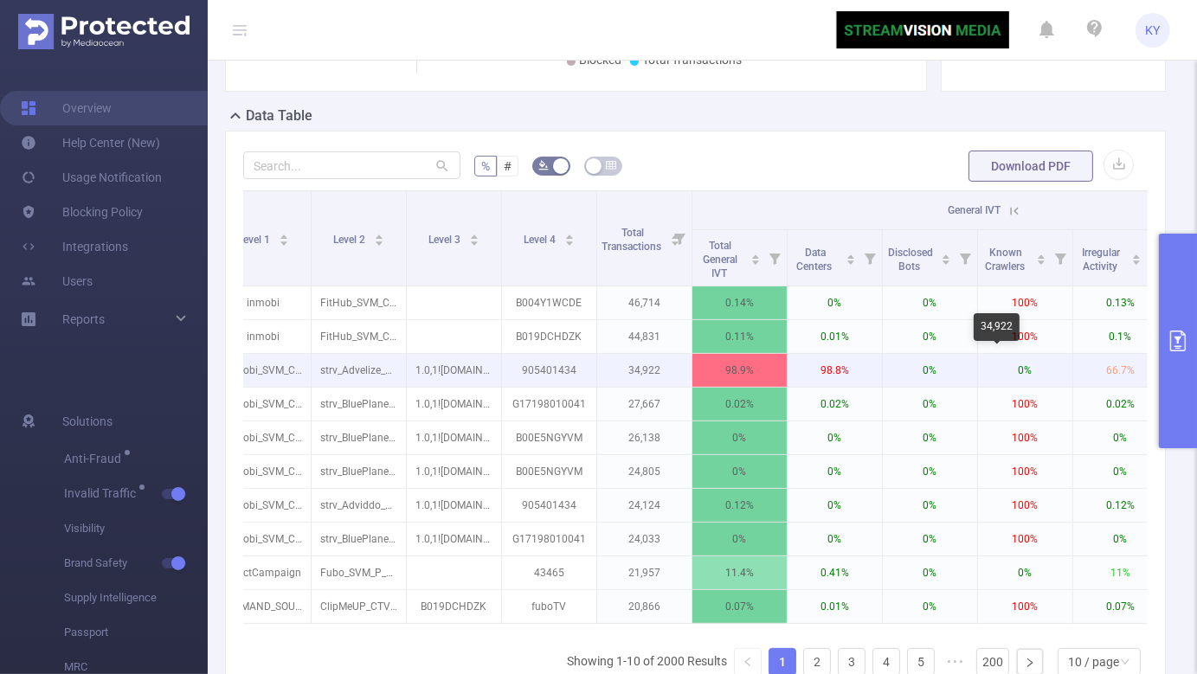
scroll to position [0, 0]
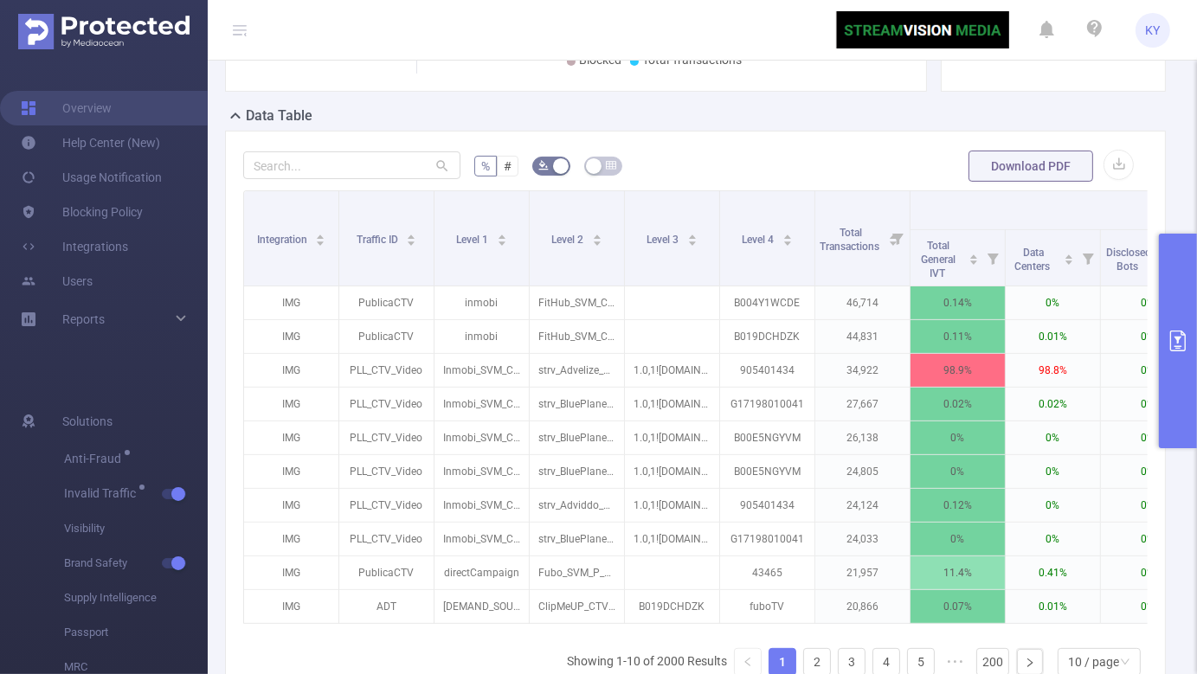
click at [1191, 350] on button "primary" at bounding box center [1178, 341] width 38 height 215
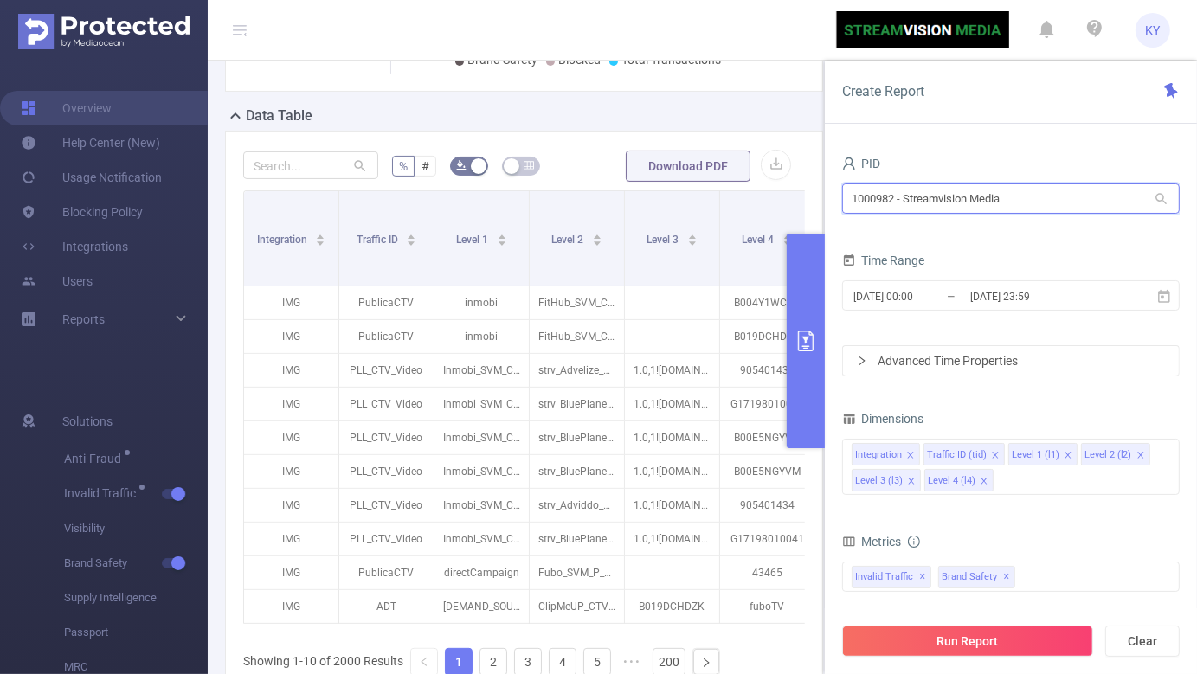
click at [1039, 200] on input "1000982 - Streamvision Media" at bounding box center [1011, 198] width 338 height 30
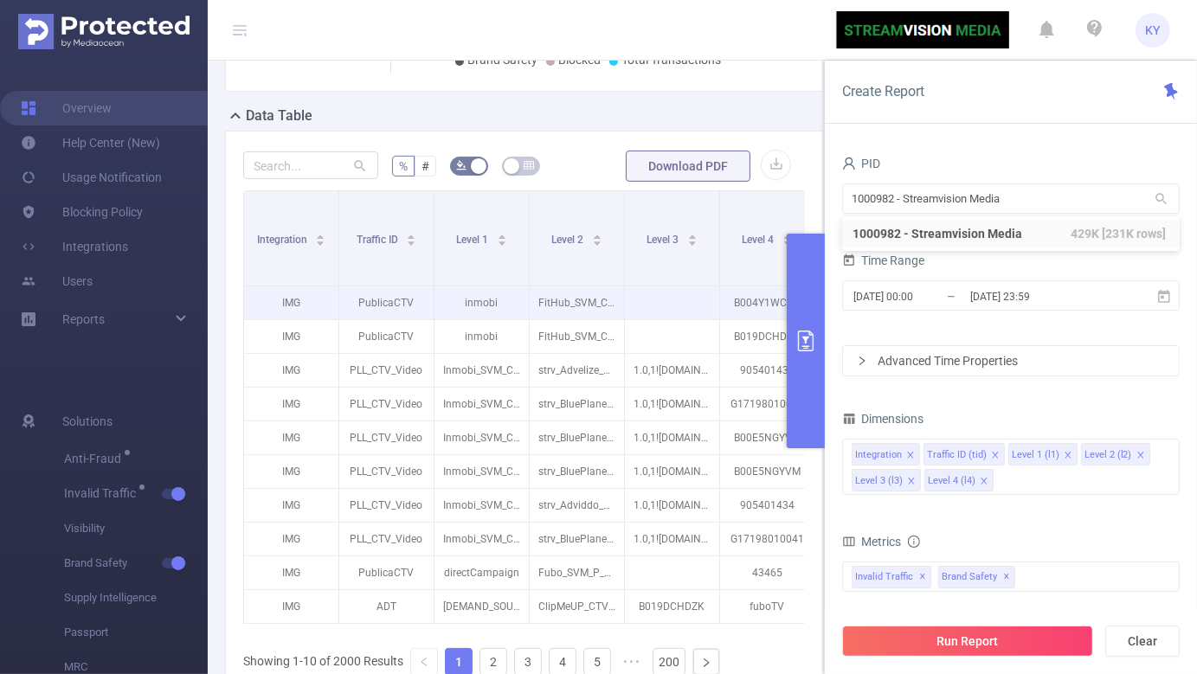
click at [622, 319] on p "FitHub_SVM_CTV_RON_$4.5" at bounding box center [577, 302] width 94 height 33
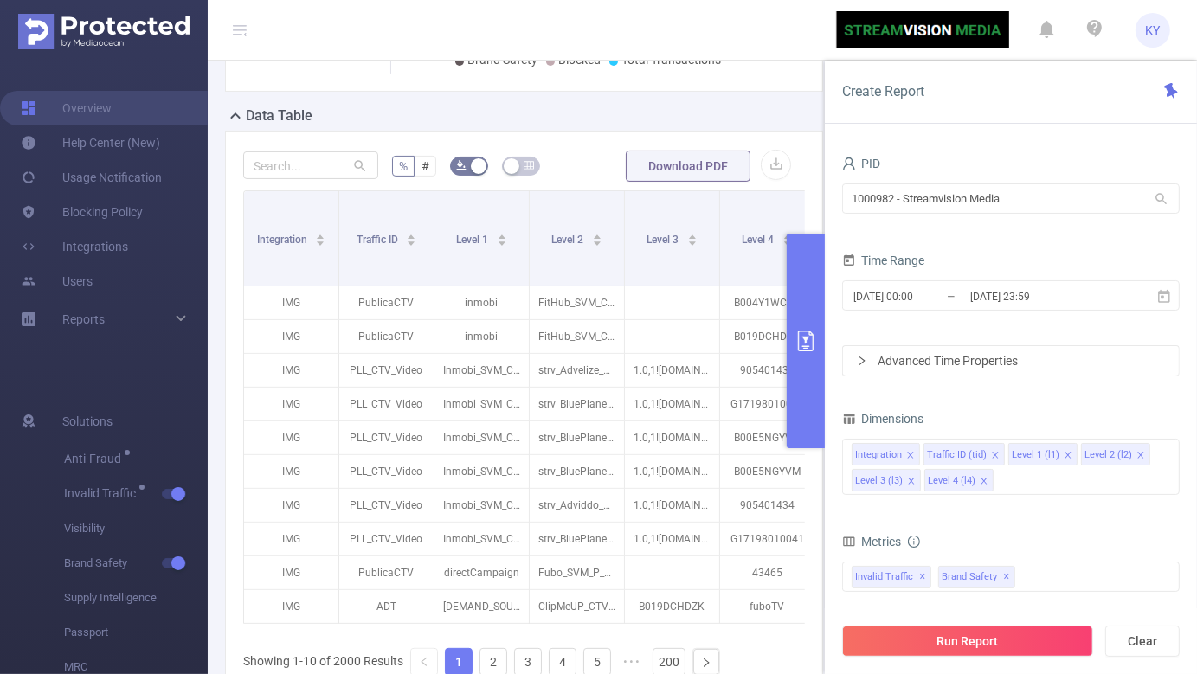
click at [793, 405] on button "primary" at bounding box center [806, 341] width 38 height 215
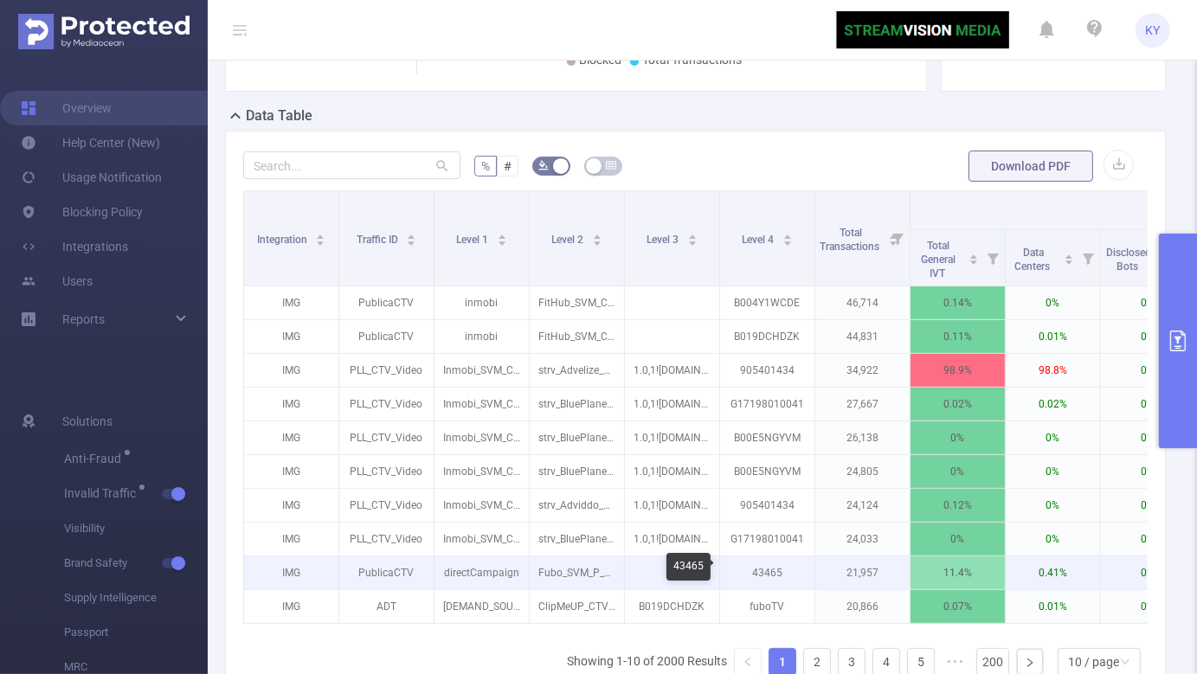
scroll to position [491, 0]
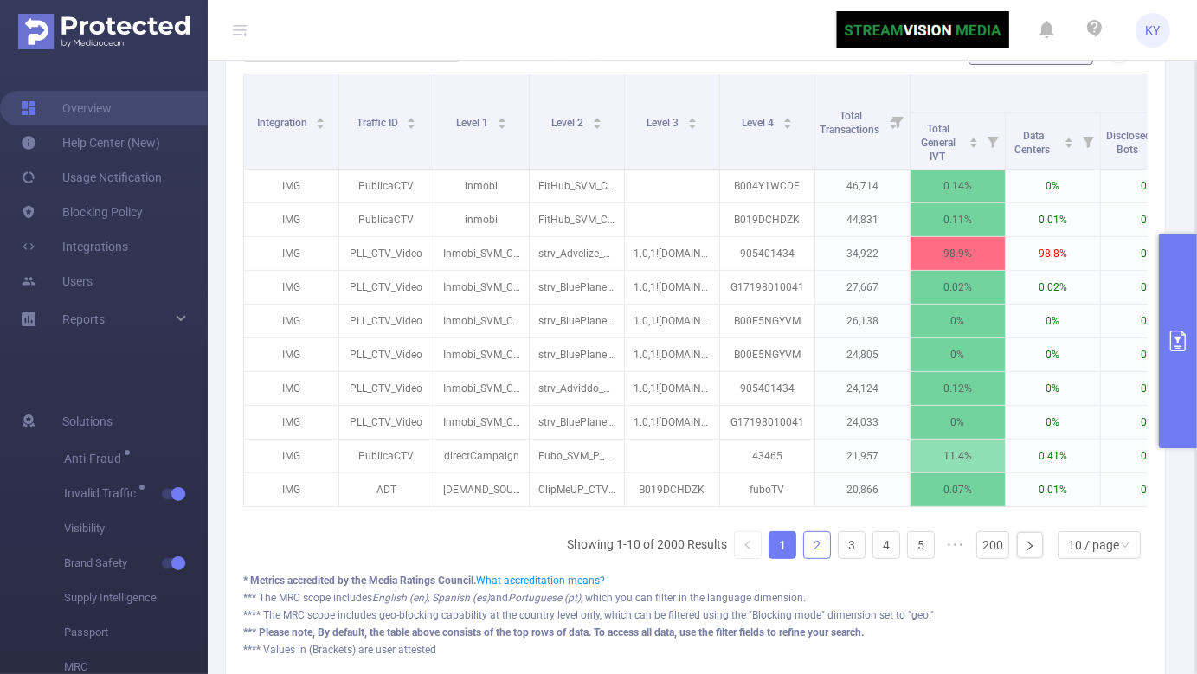
click at [806, 549] on link "2" at bounding box center [817, 545] width 26 height 26
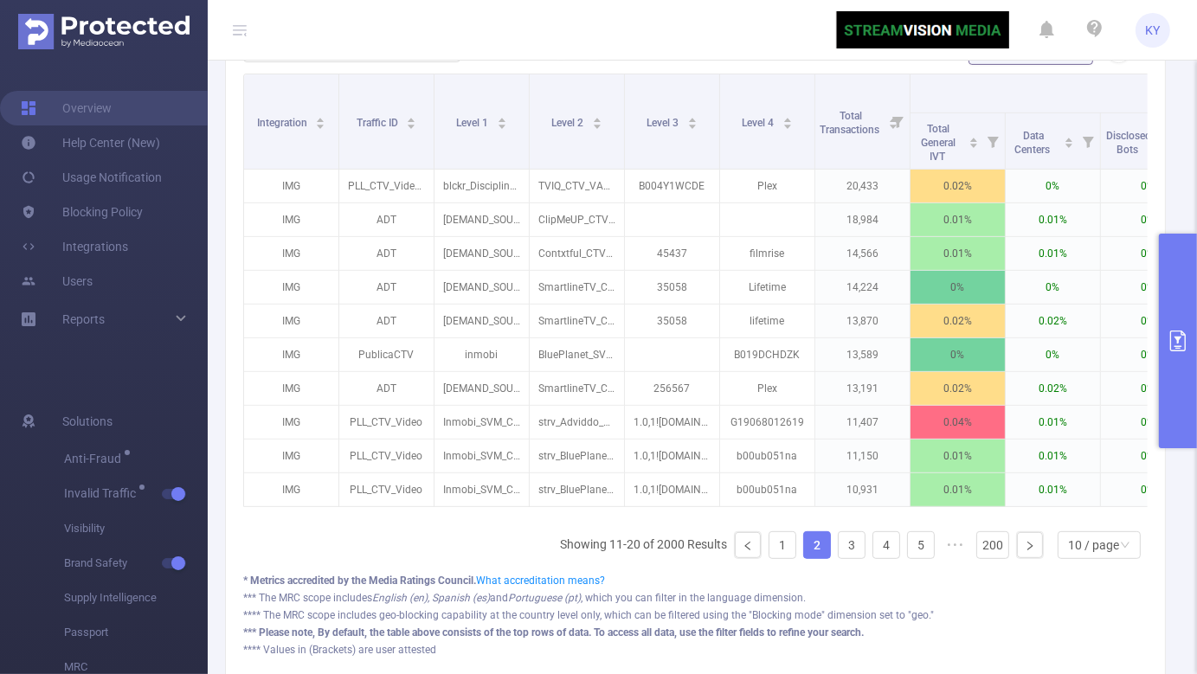
click at [827, 552] on ul "Showing 11-20 of 2000 Results 1 2 3 4 5 ••• 200 10 / page" at bounding box center [854, 545] width 588 height 28
click at [844, 552] on link "3" at bounding box center [852, 545] width 26 height 26
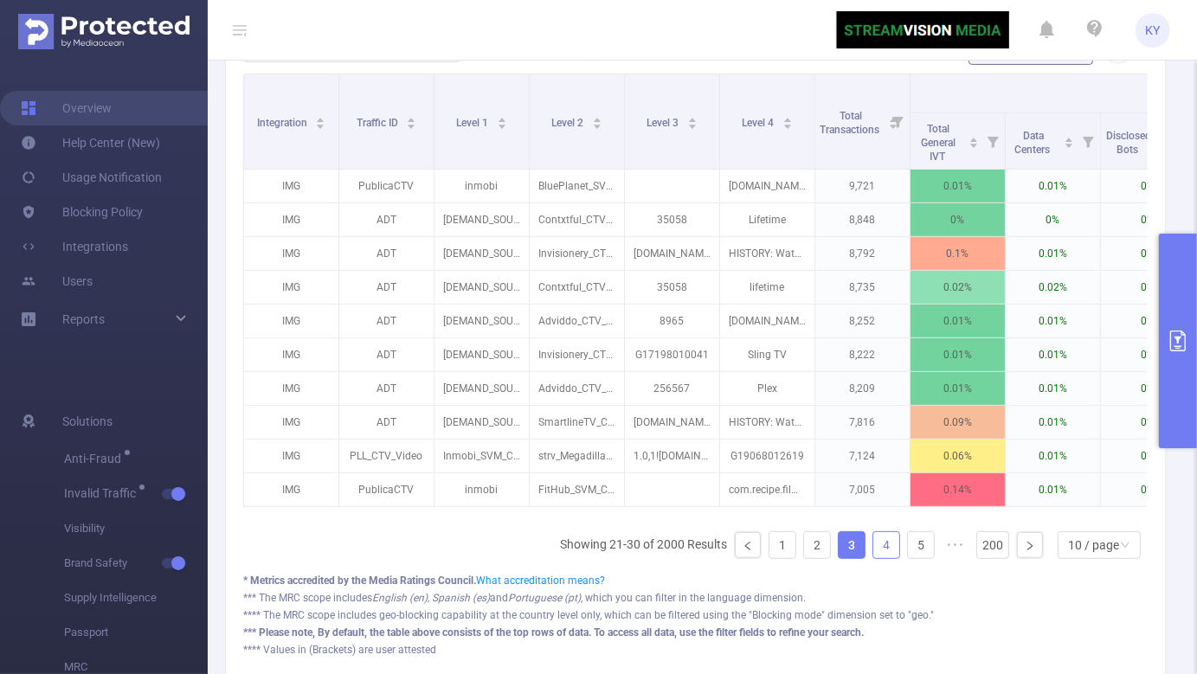
click at [873, 553] on link "4" at bounding box center [886, 545] width 26 height 26
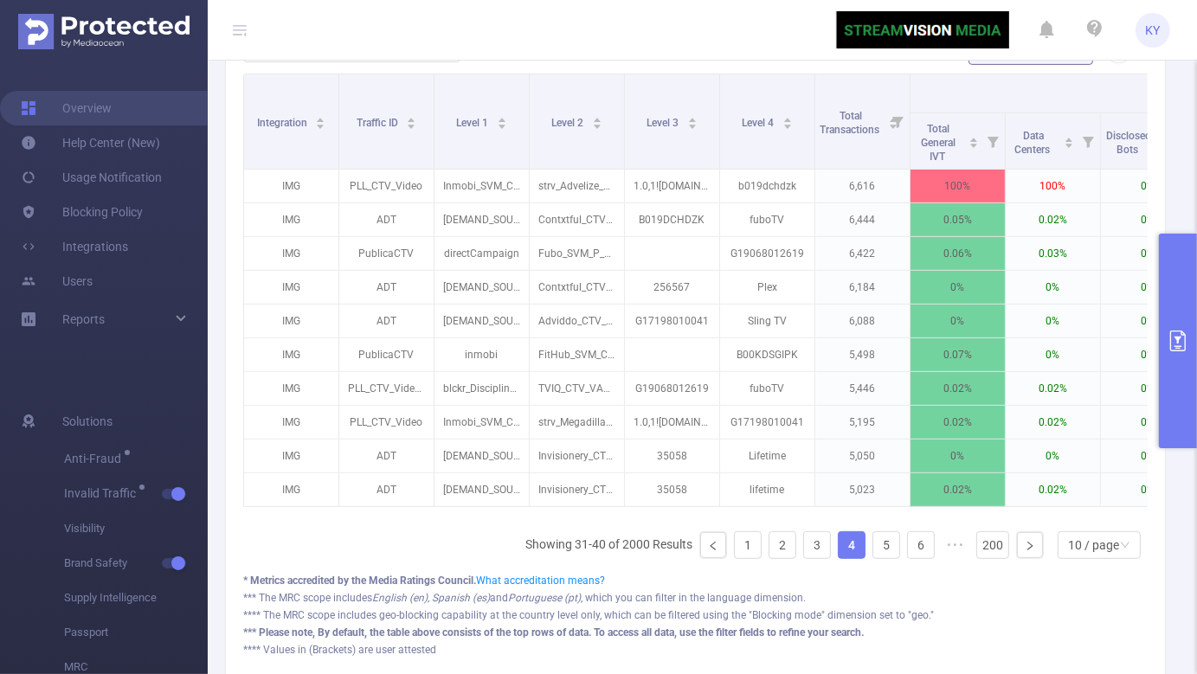
click at [892, 555] on ul "Showing 31-40 of 2000 Results 1 2 3 4 5 6 ••• 200 10 / page" at bounding box center [836, 545] width 622 height 28
click at [878, 553] on link "5" at bounding box center [886, 545] width 26 height 26
